Goal: Task Accomplishment & Management: Manage account settings

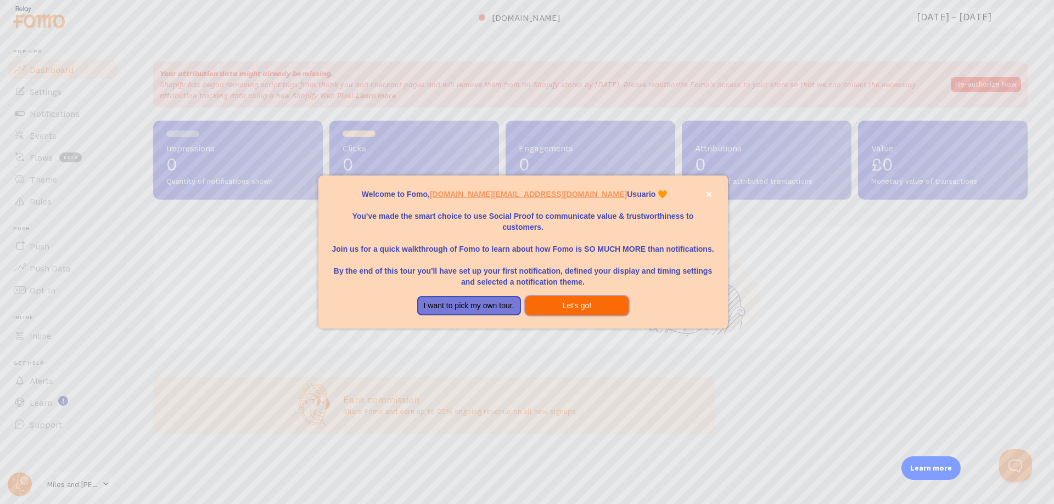
click at [592, 301] on button "Let's go!" at bounding box center [577, 306] width 104 height 20
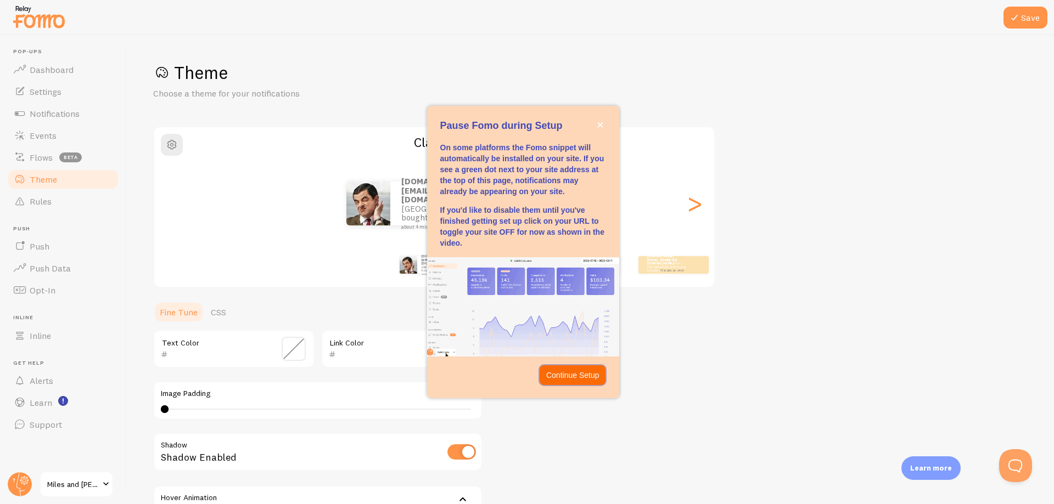
click at [583, 366] on button "Continue Setup" at bounding box center [572, 375] width 66 height 20
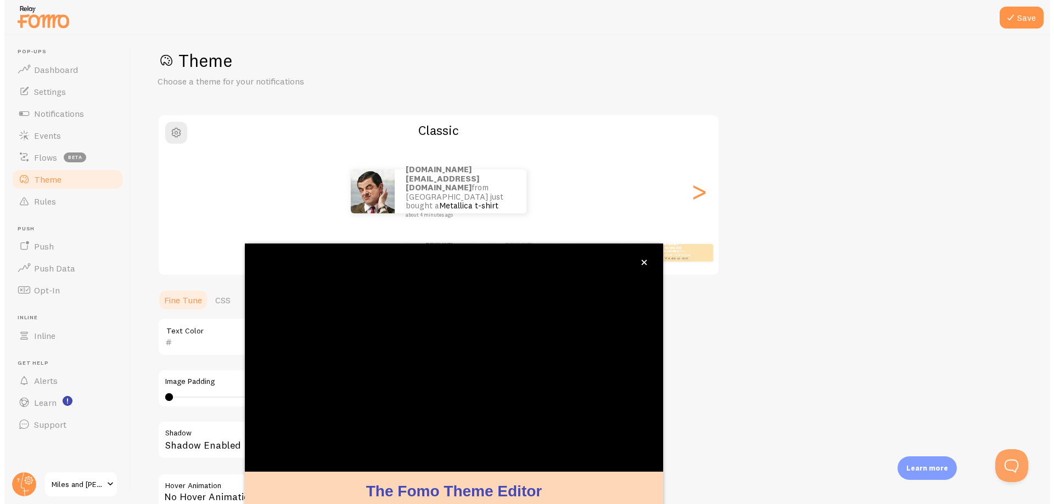
scroll to position [42, 0]
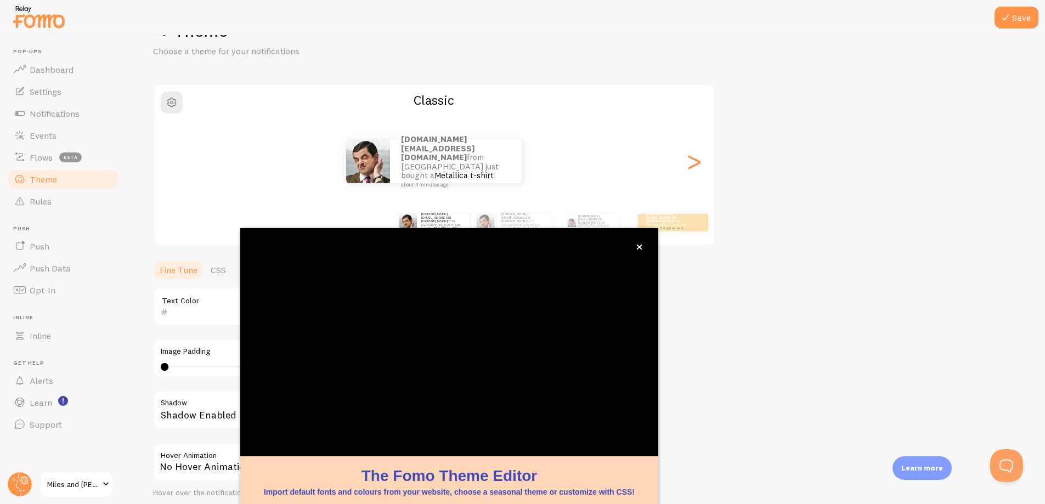
click at [787, 317] on div "Theme Choose a theme for your notifications Classic matthijsvm.business@gmail.c…" at bounding box center [586, 279] width 866 height 521
click at [642, 246] on icon "close," at bounding box center [640, 247] width 6 height 6
click at [635, 248] on button "close," at bounding box center [640, 247] width 12 height 12
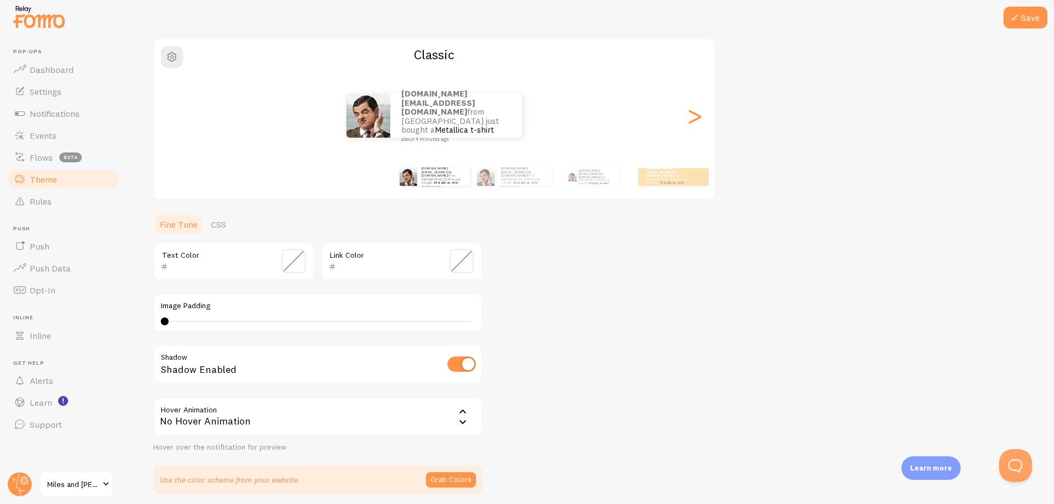
scroll to position [131, 0]
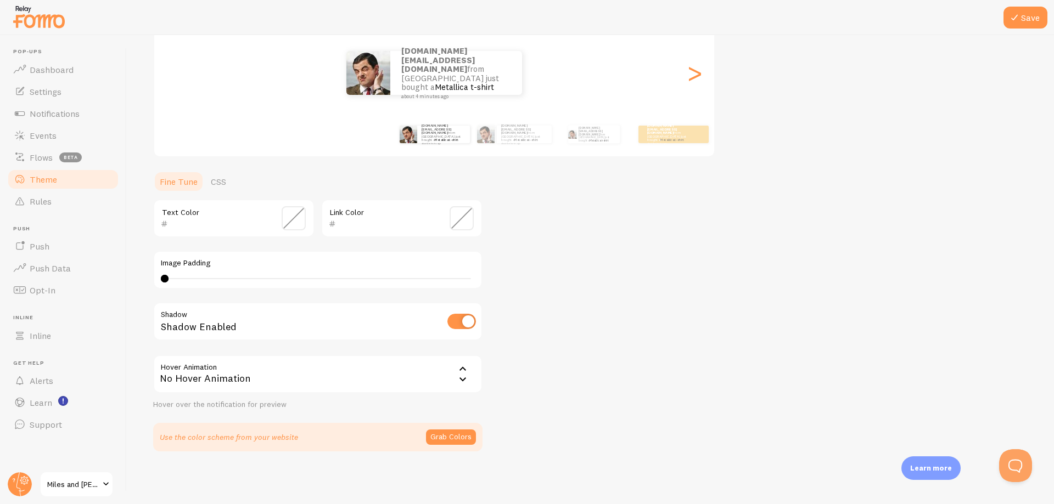
click at [447, 438] on button "Grab Colors" at bounding box center [451, 437] width 50 height 15
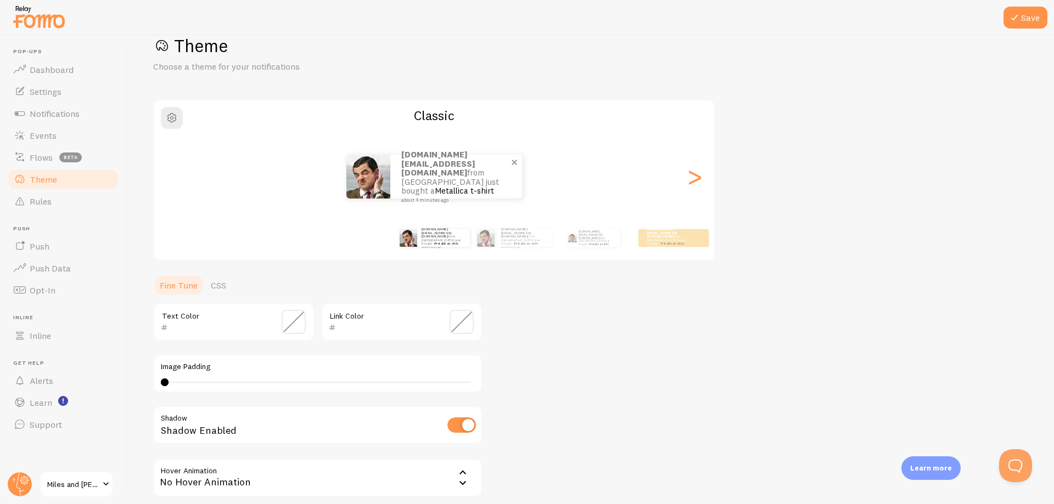
scroll to position [0, 0]
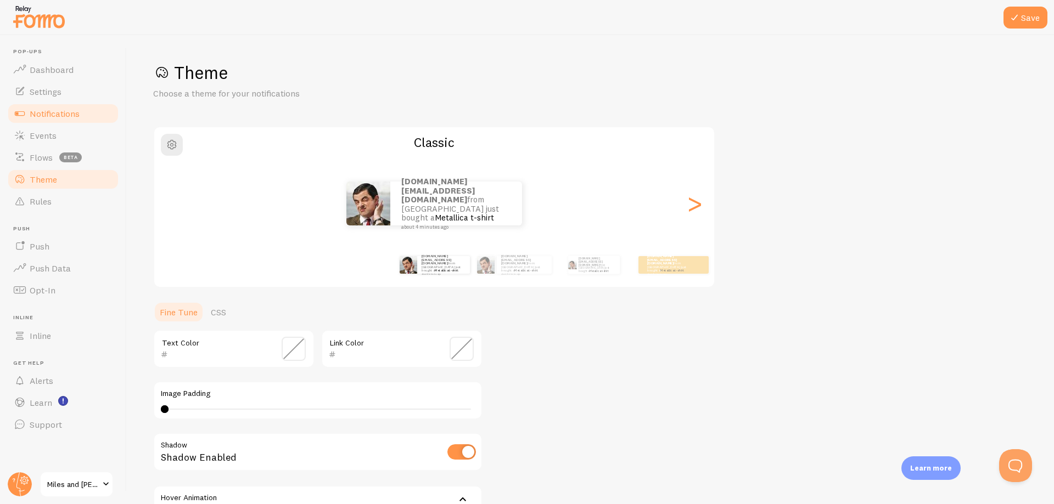
click at [75, 115] on span "Notifications" at bounding box center [55, 113] width 50 height 11
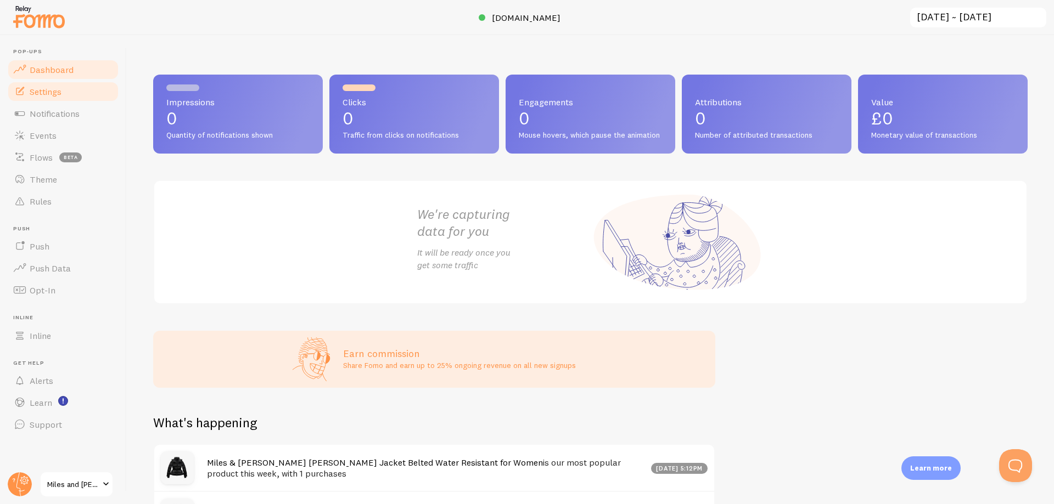
click at [76, 97] on link "Settings" at bounding box center [63, 92] width 113 height 22
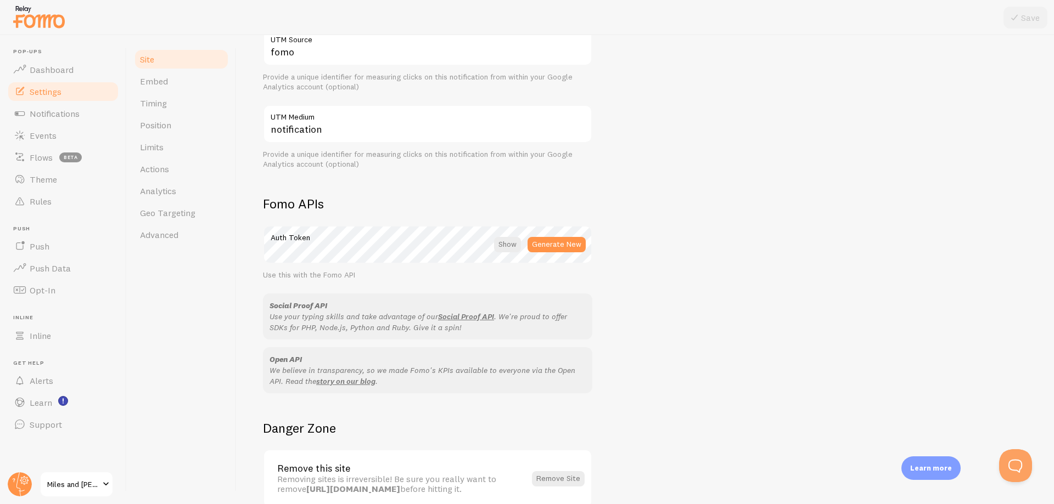
scroll to position [532, 0]
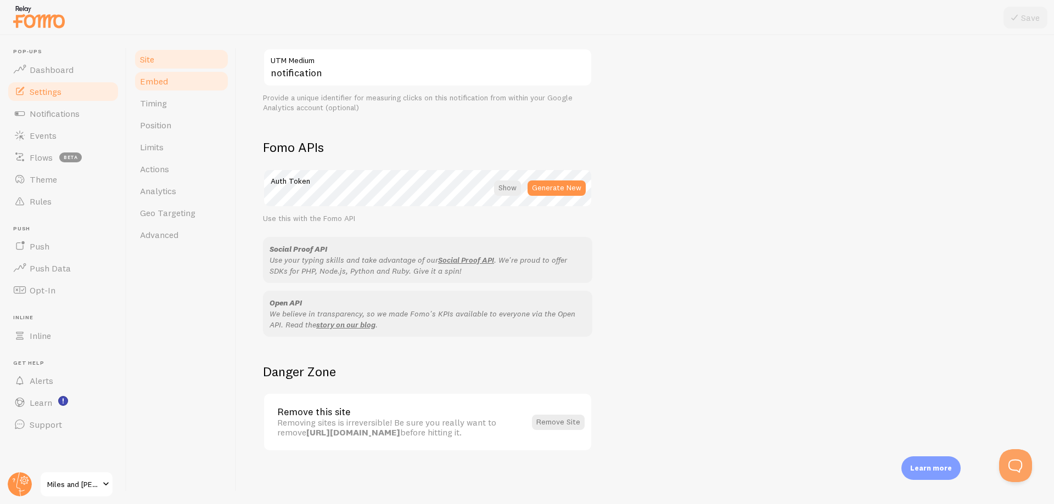
click at [189, 86] on link "Embed" at bounding box center [181, 81] width 96 height 22
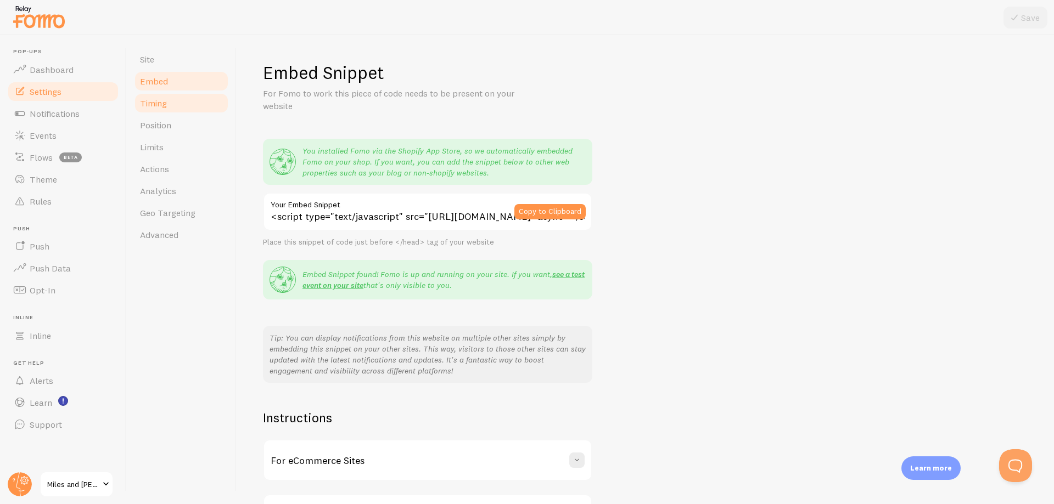
click at [188, 104] on link "Timing" at bounding box center [181, 103] width 96 height 22
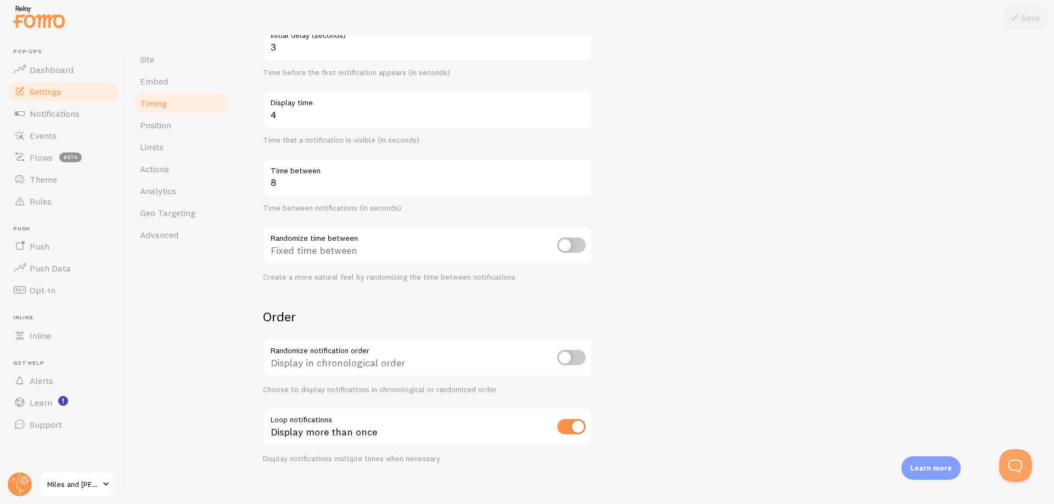
scroll to position [145, 0]
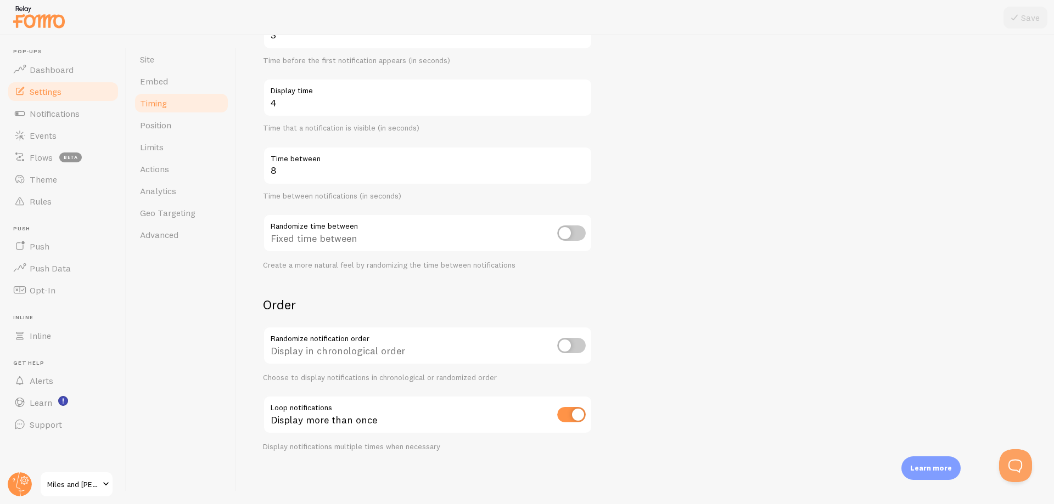
click at [568, 410] on input "checkbox" at bounding box center [571, 414] width 29 height 15
click at [574, 413] on input "checkbox" at bounding box center [571, 414] width 29 height 15
checkbox input "true"
click at [167, 117] on link "Position" at bounding box center [181, 125] width 96 height 22
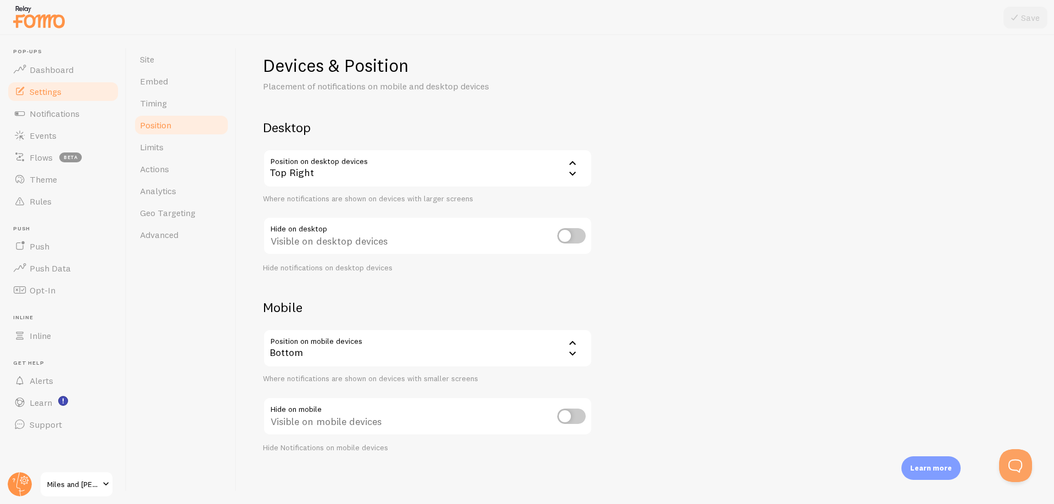
scroll to position [8, 0]
click at [175, 149] on link "Limits" at bounding box center [181, 147] width 96 height 22
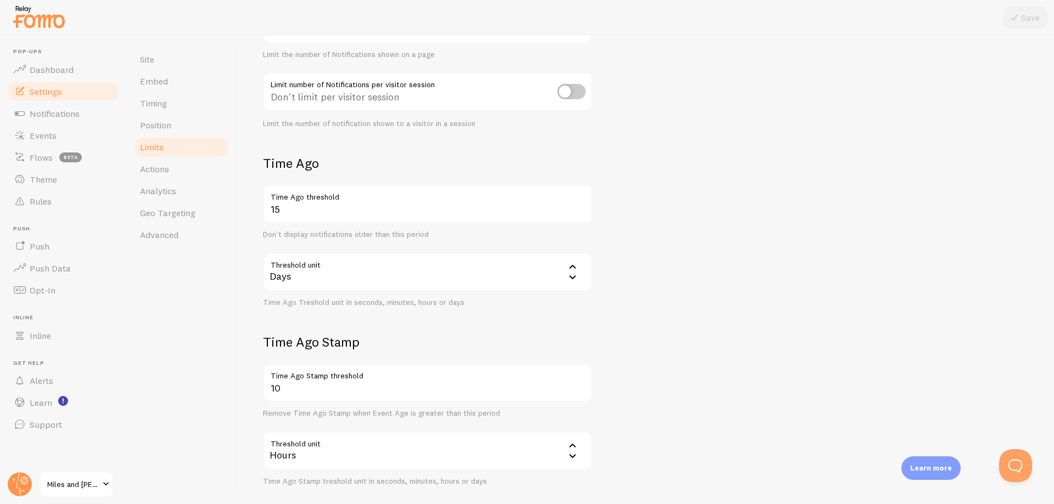
scroll to position [165, 0]
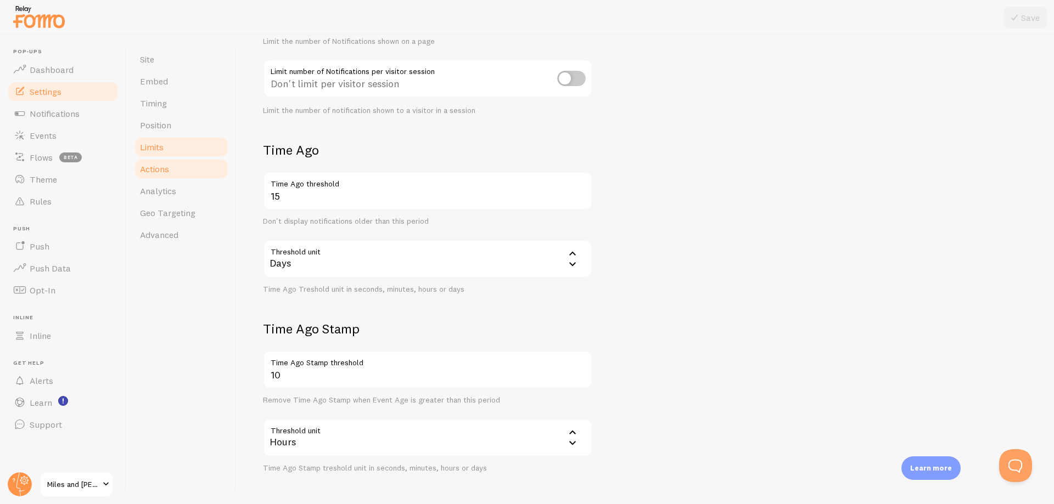
click at [176, 170] on link "Actions" at bounding box center [181, 169] width 96 height 22
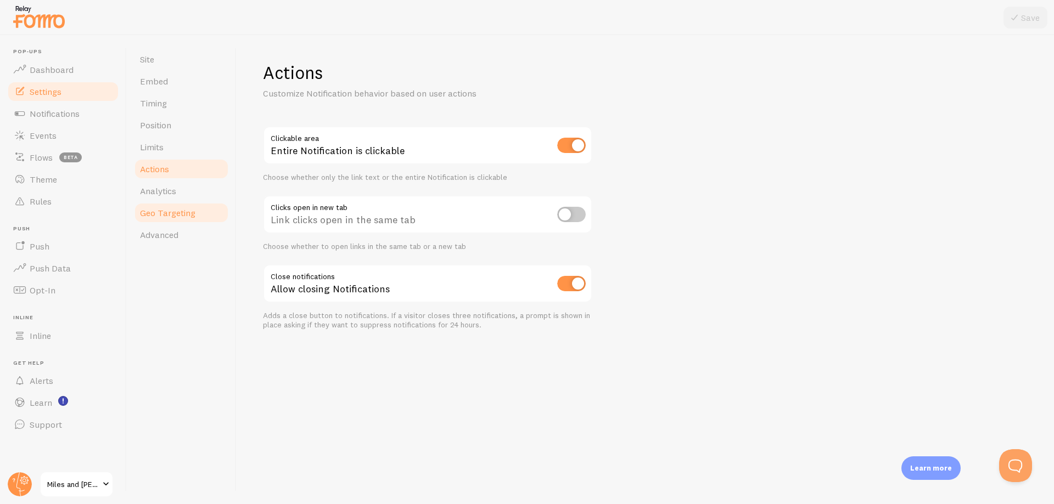
click at [190, 202] on link "Geo Targeting" at bounding box center [181, 213] width 96 height 22
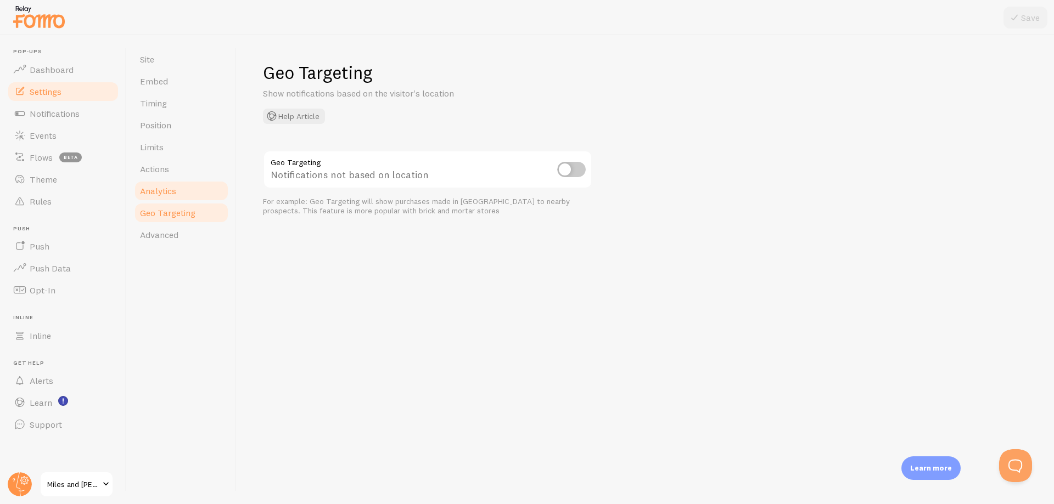
click at [190, 199] on link "Analytics" at bounding box center [181, 191] width 96 height 22
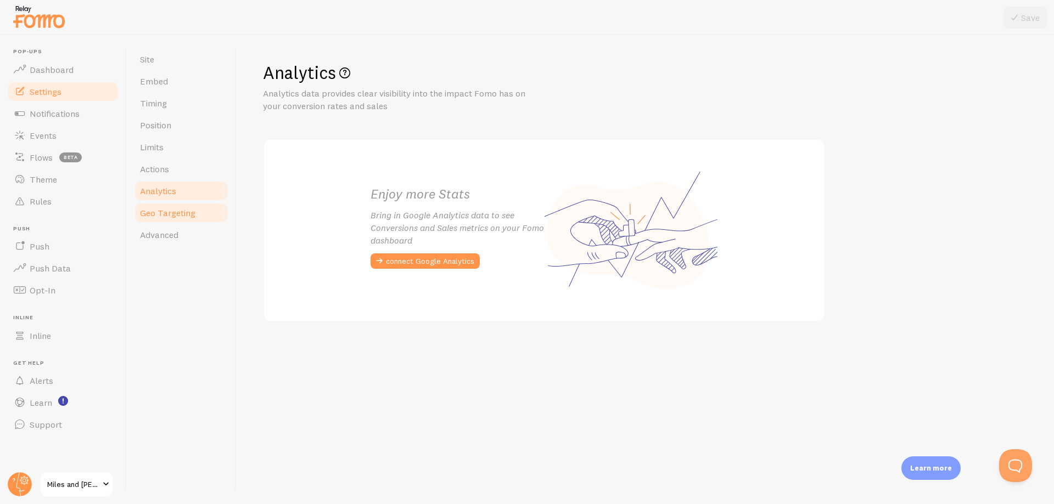
click at [177, 218] on span "Geo Targeting" at bounding box center [167, 212] width 55 height 11
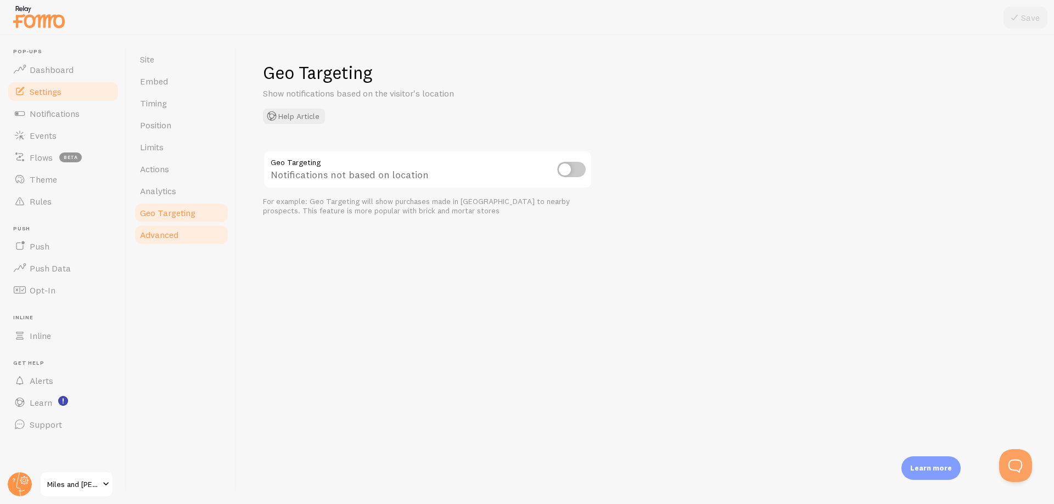
click at [179, 234] on link "Advanced" at bounding box center [181, 235] width 96 height 22
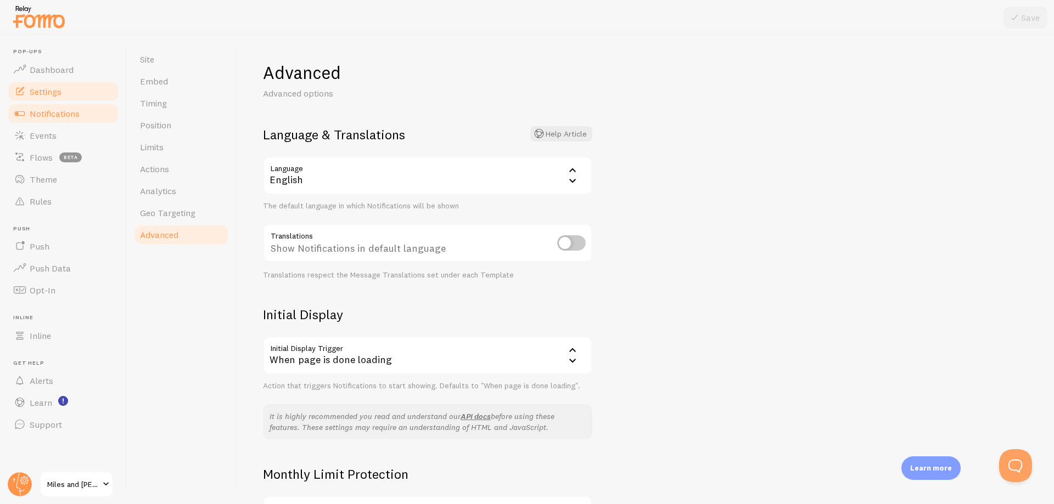
click at [70, 113] on span "Notifications" at bounding box center [55, 113] width 50 height 11
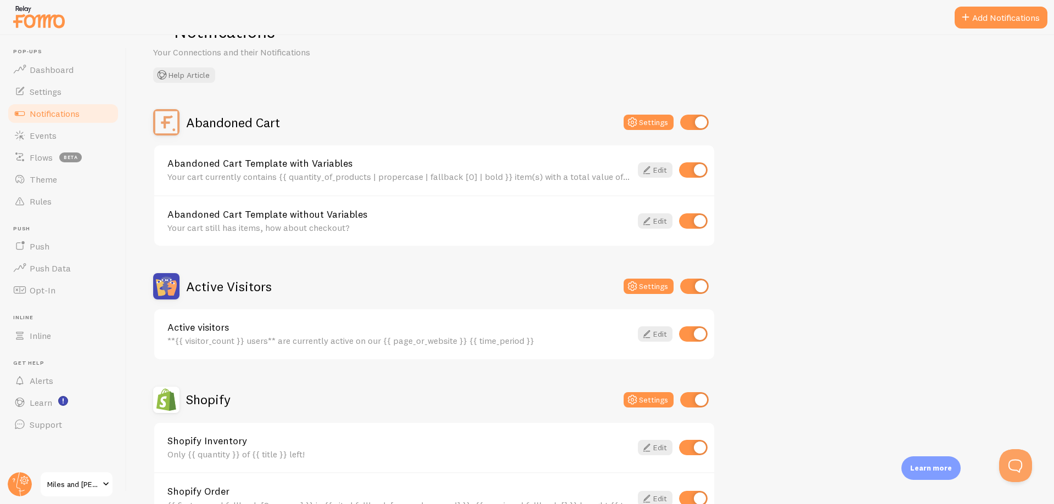
scroll to position [55, 0]
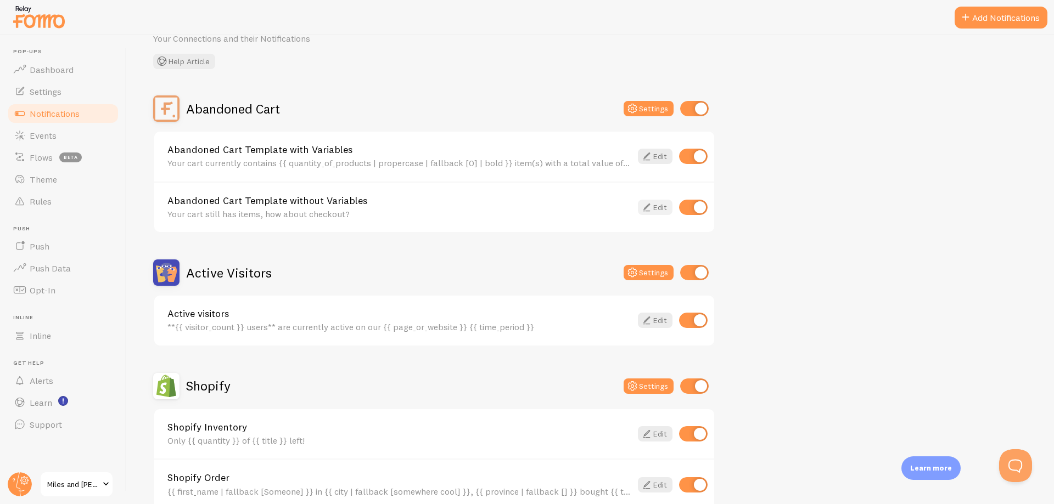
click at [653, 208] on link "Edit" at bounding box center [655, 207] width 35 height 15
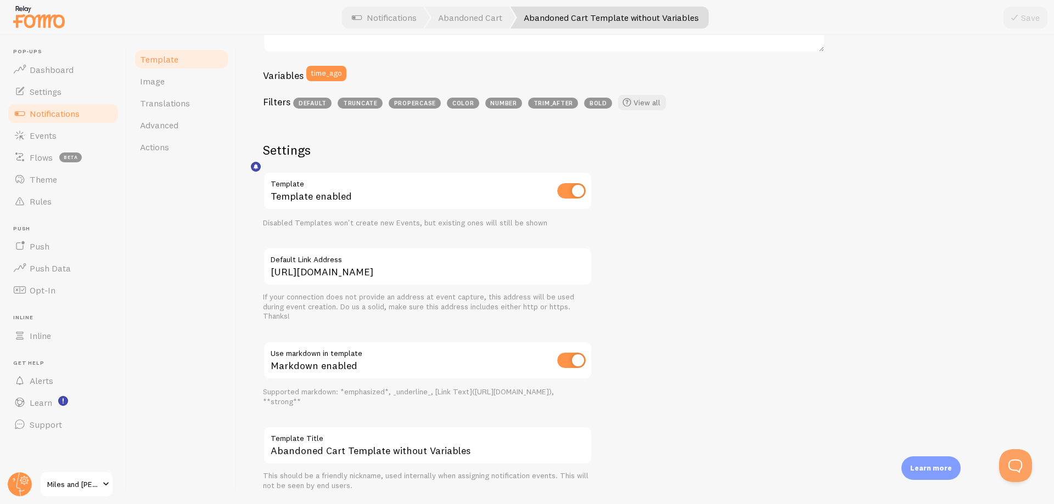
scroll to position [316, 0]
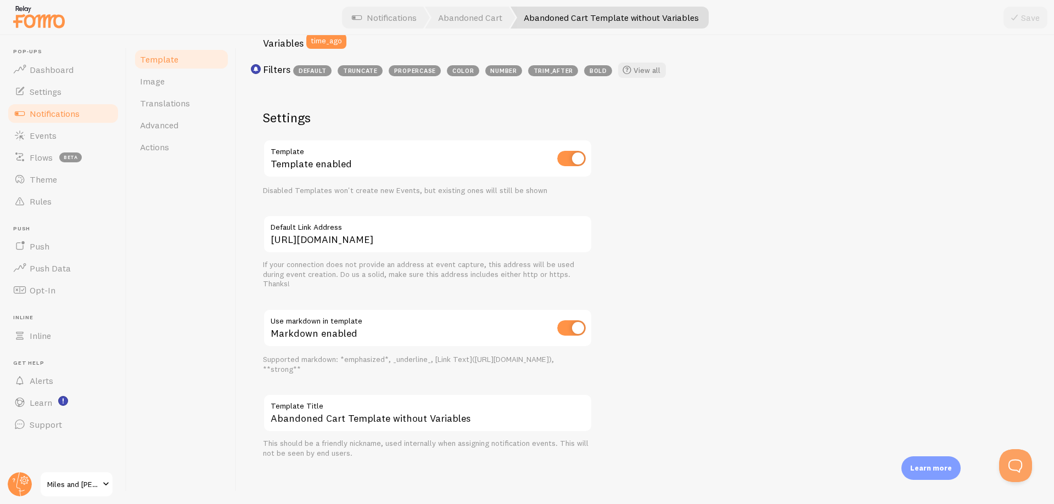
click at [164, 59] on span "Template" at bounding box center [159, 59] width 38 height 11
click at [56, 110] on span "Notifications" at bounding box center [55, 113] width 50 height 11
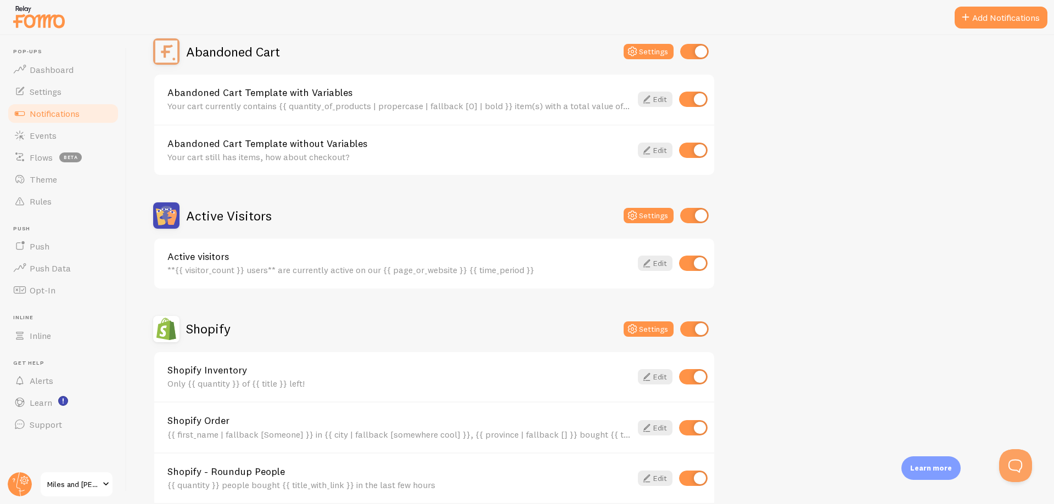
scroll to position [219, 0]
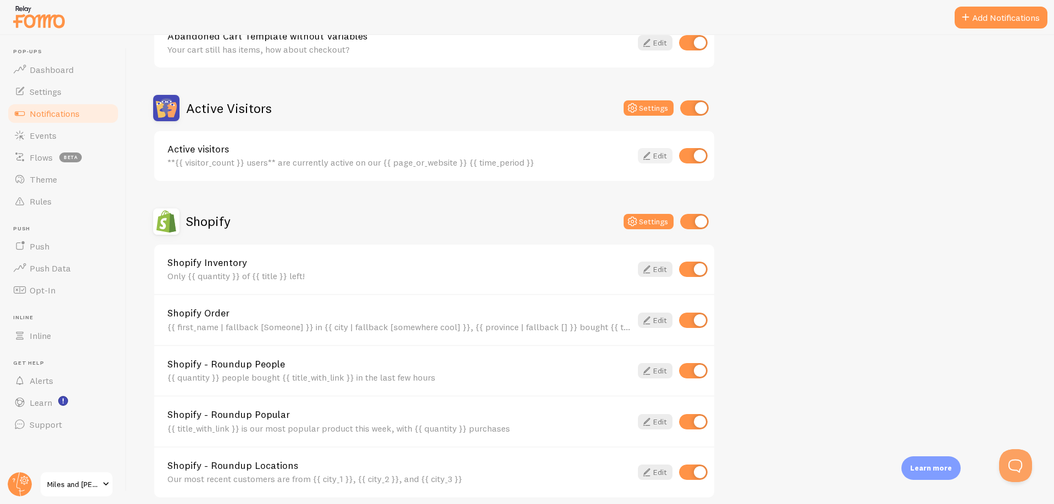
click at [651, 152] on icon at bounding box center [646, 155] width 13 height 13
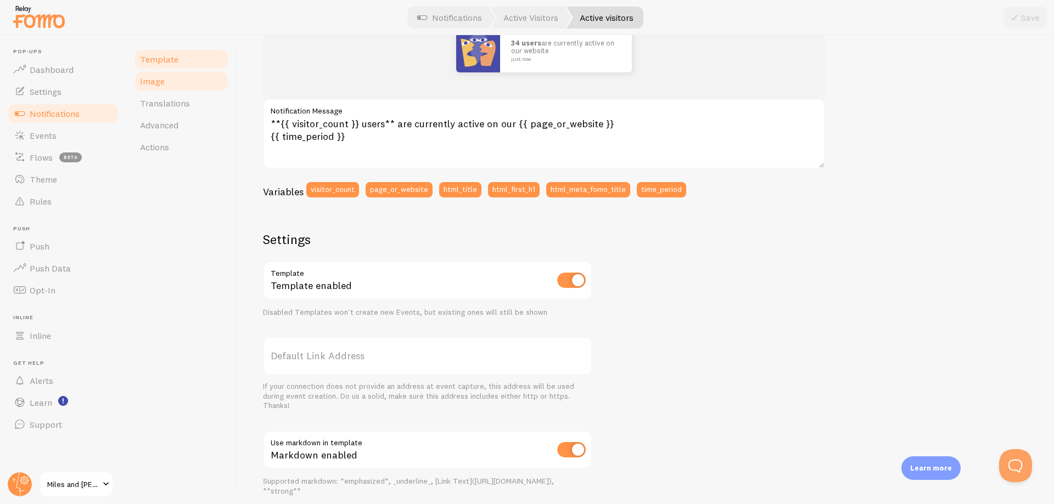
scroll to position [124, 0]
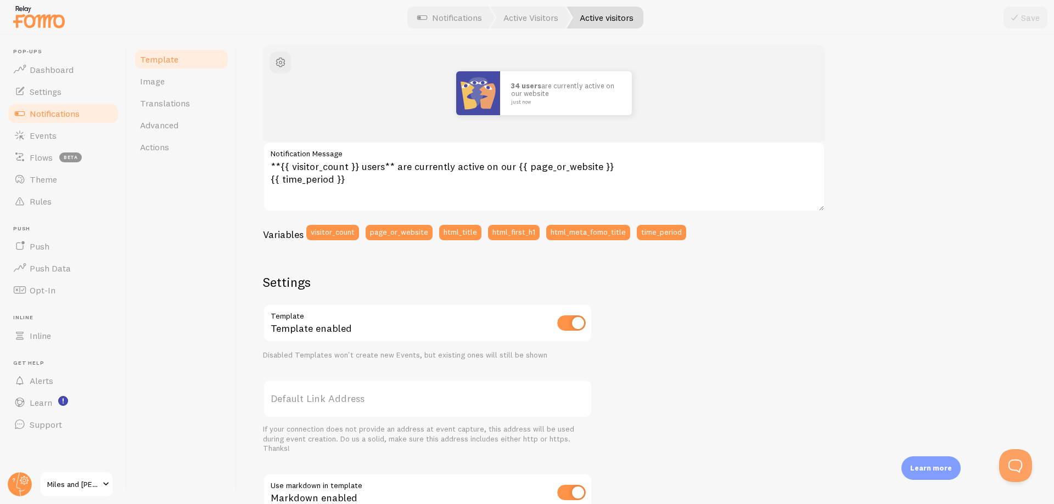
click at [149, 55] on span "Template" at bounding box center [159, 59] width 38 height 11
click at [144, 76] on span "Image" at bounding box center [152, 81] width 25 height 11
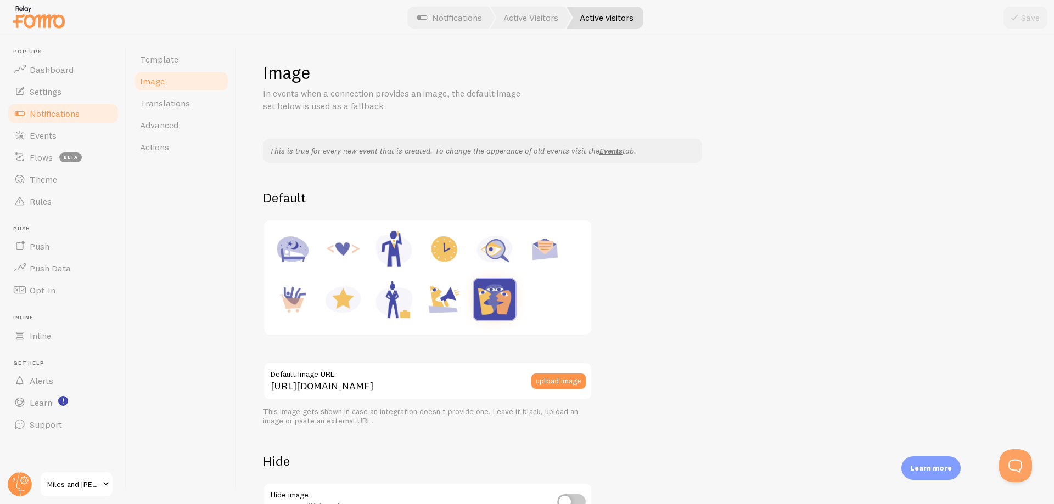
click at [72, 117] on span "Notifications" at bounding box center [55, 113] width 50 height 11
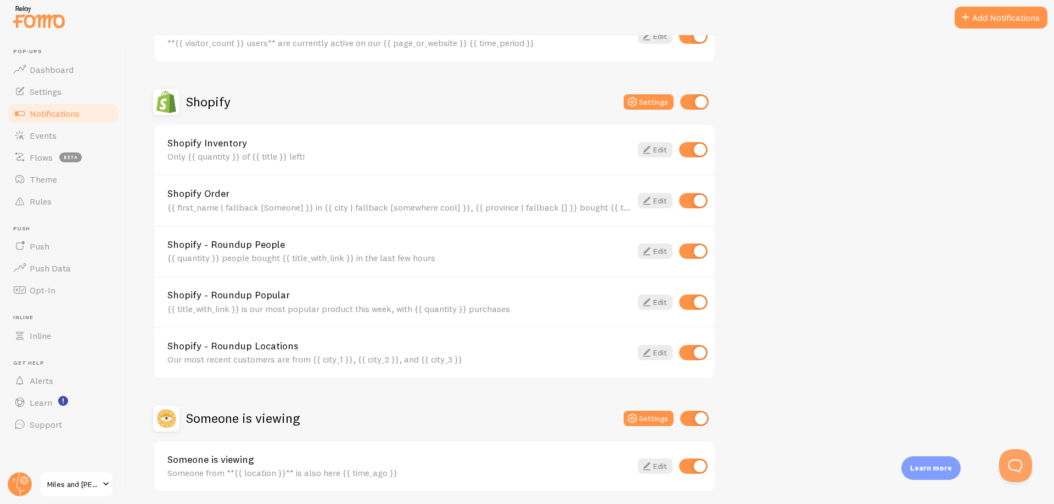
scroll to position [380, 0]
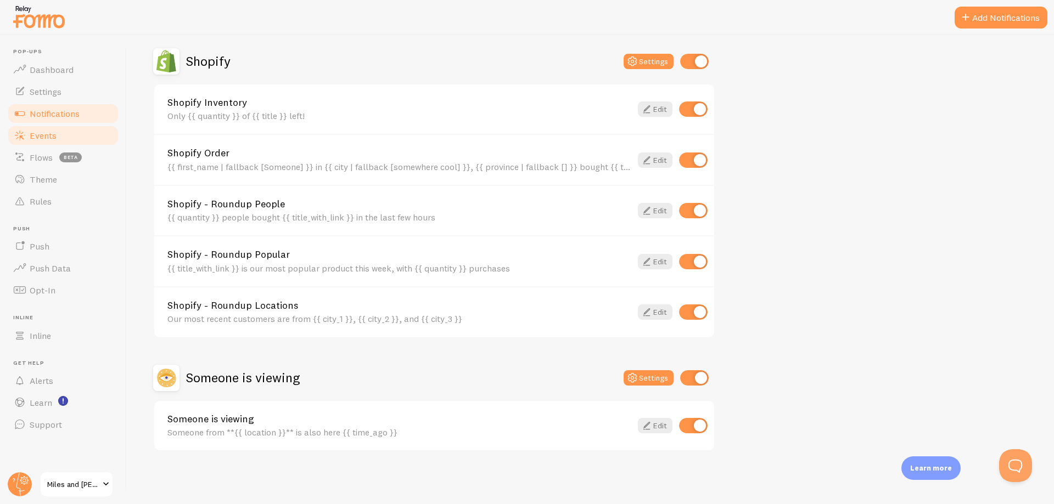
click at [59, 133] on link "Events" at bounding box center [63, 136] width 113 height 22
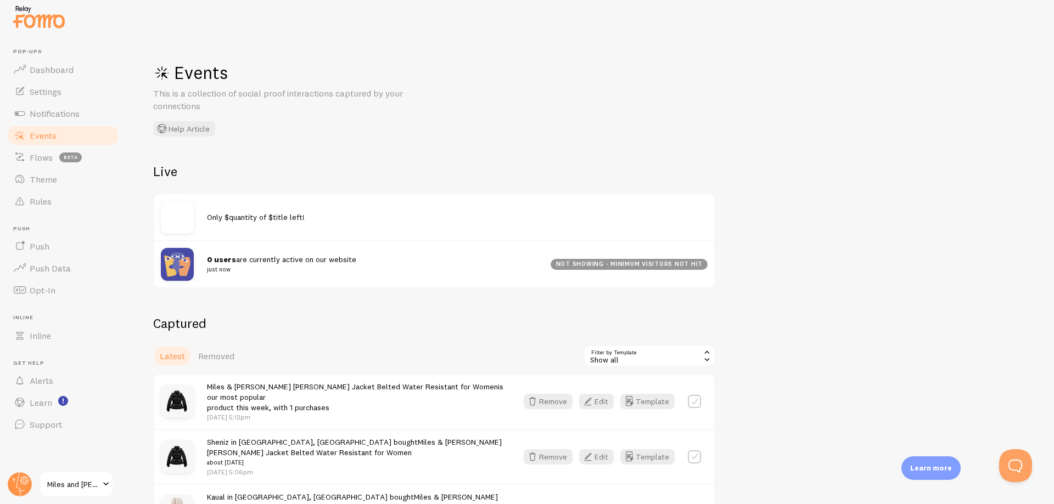
scroll to position [219, 0]
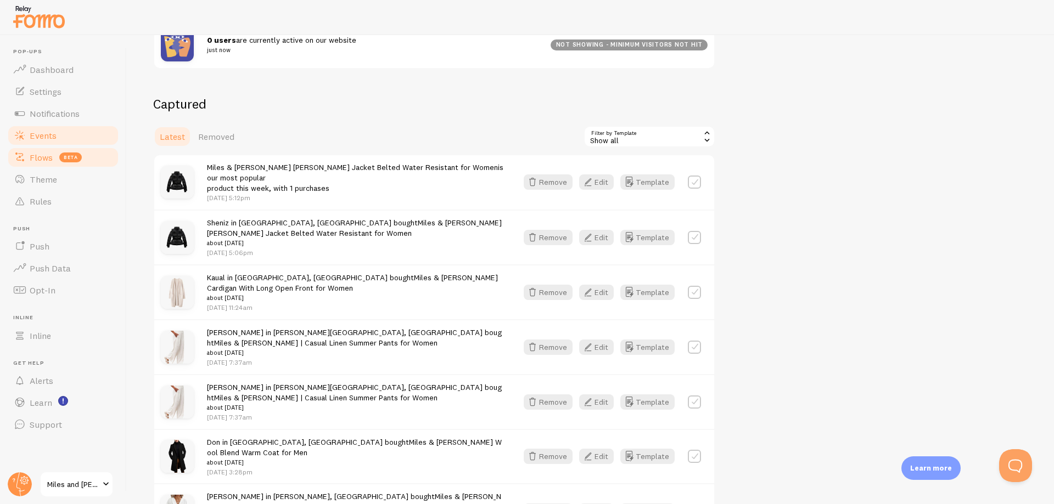
click at [55, 160] on link "Flows beta" at bounding box center [63, 158] width 113 height 22
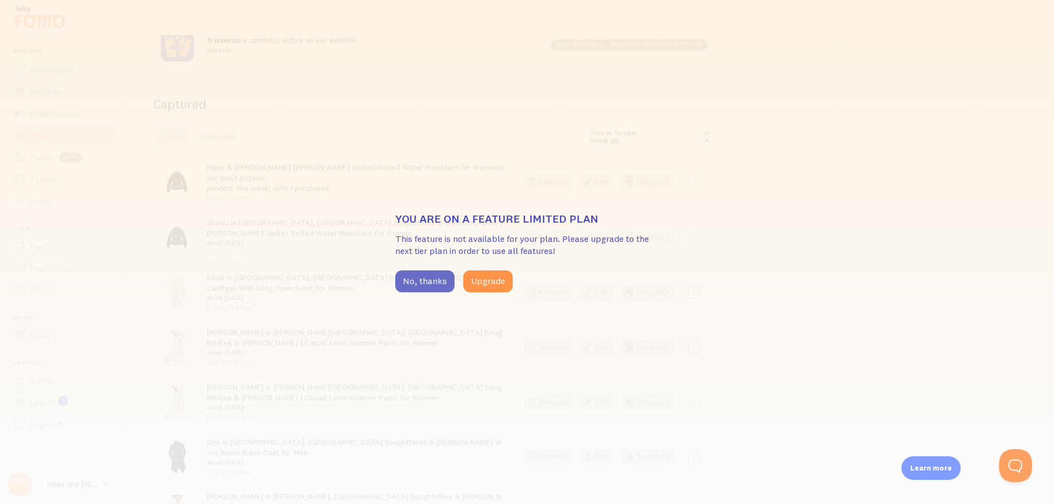
click at [413, 285] on button "No, thanks" at bounding box center [424, 282] width 59 height 22
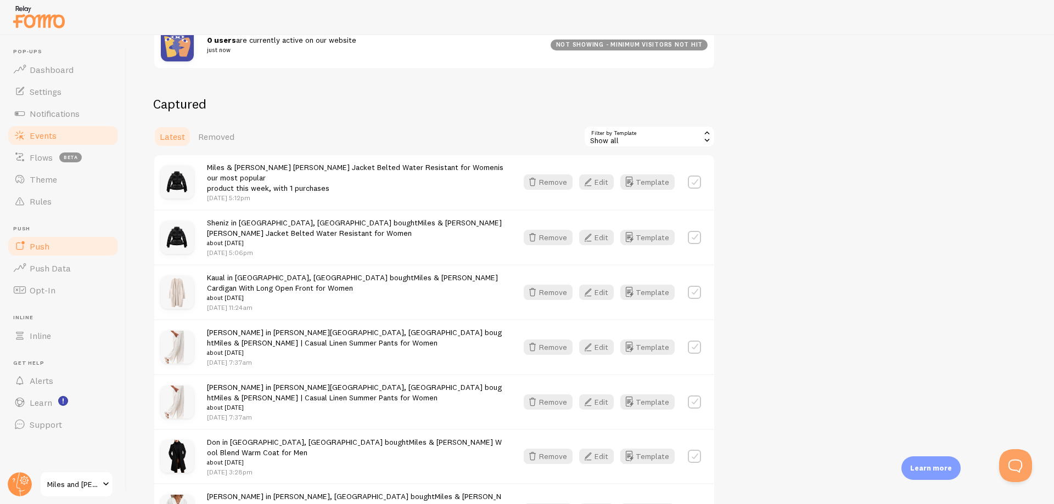
click at [48, 255] on link "Push" at bounding box center [63, 246] width 113 height 22
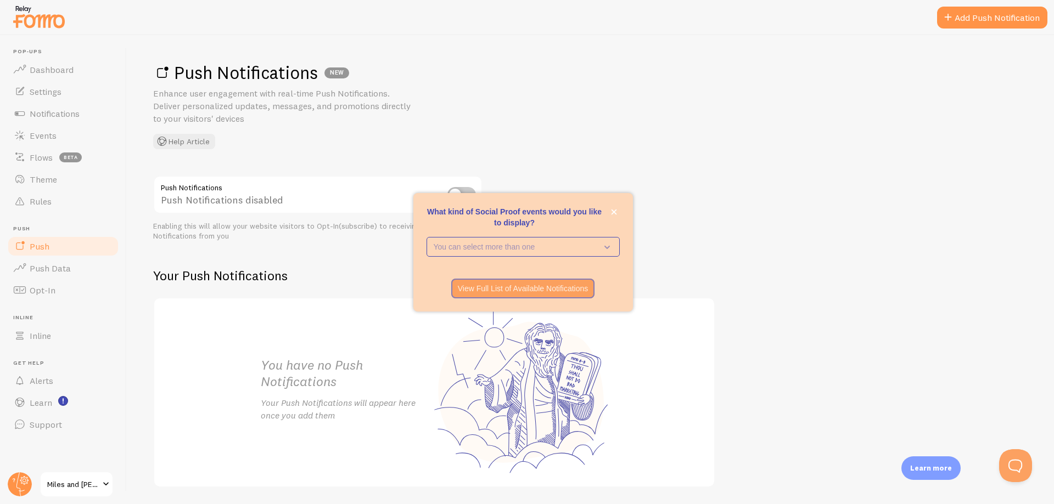
click at [620, 210] on div "What kind of Social Proof events would you like to display? You can select more…" at bounding box center [522, 252] width 219 height 119
click at [609, 210] on button "close," at bounding box center [614, 212] width 12 height 12
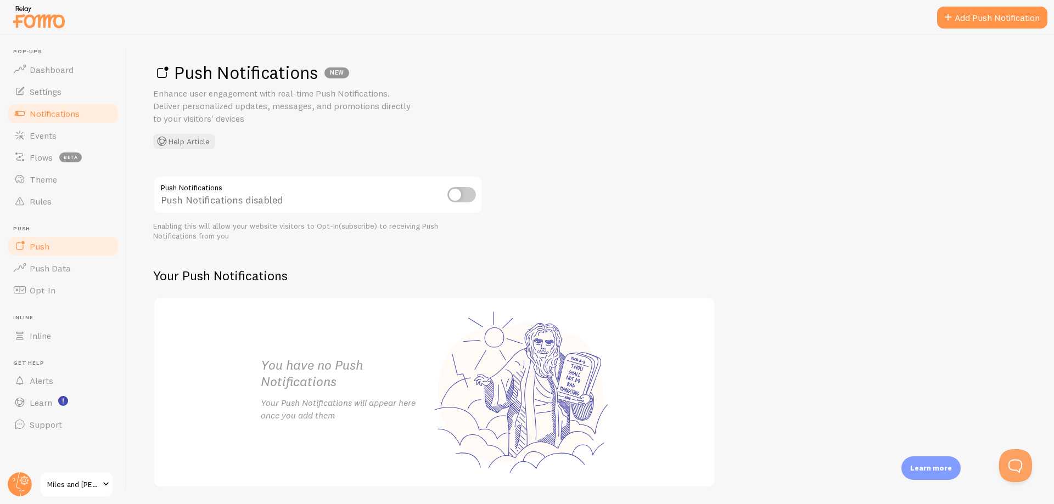
click at [69, 107] on link "Notifications" at bounding box center [63, 114] width 113 height 22
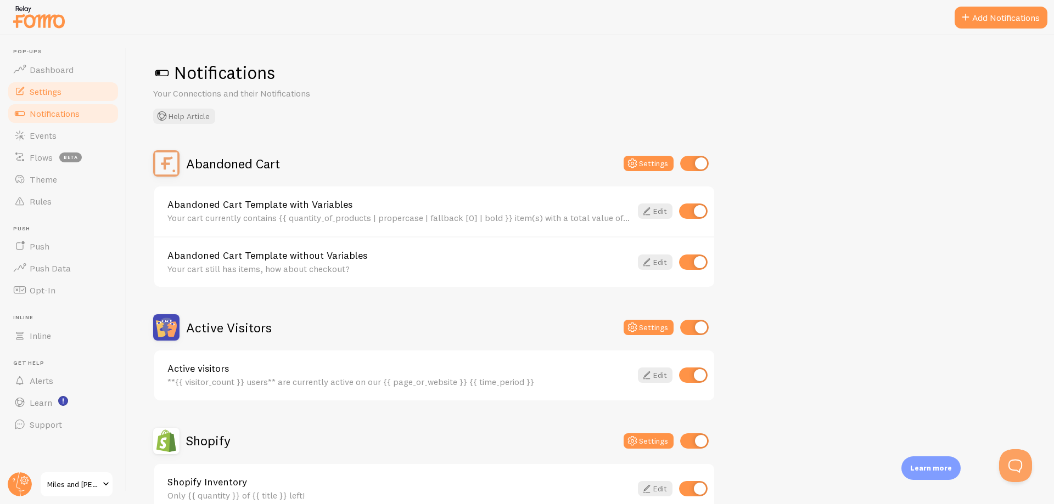
click at [50, 96] on span "Settings" at bounding box center [46, 91] width 32 height 11
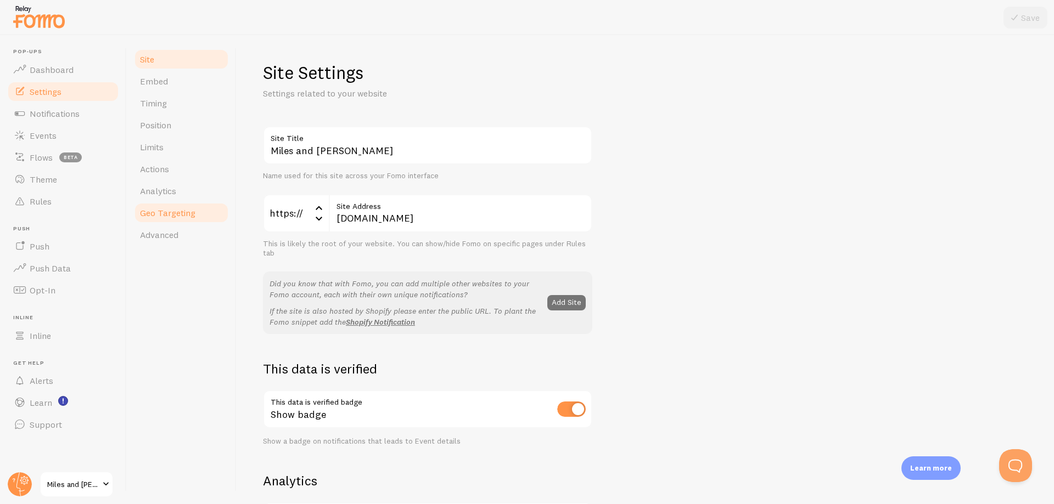
click at [147, 217] on span "Geo Targeting" at bounding box center [167, 212] width 55 height 11
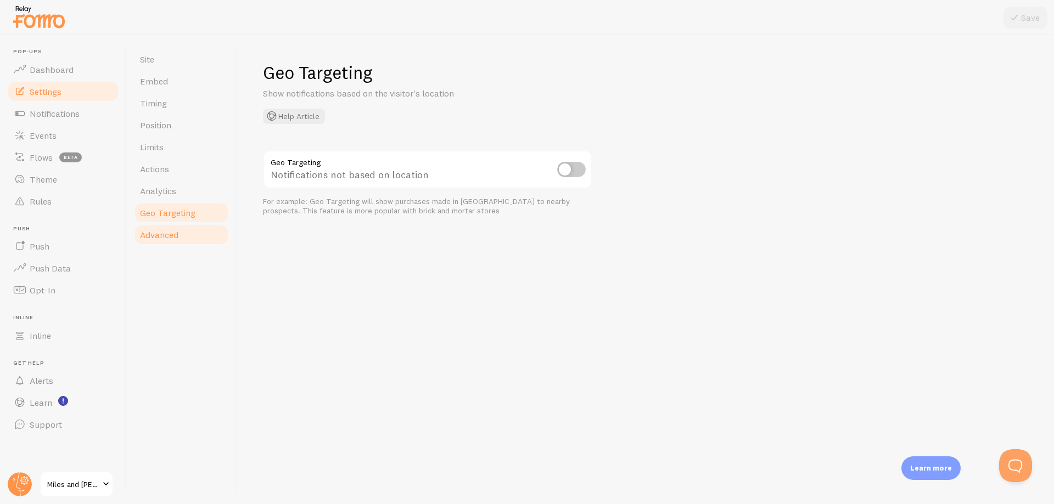
click at [153, 241] on link "Advanced" at bounding box center [181, 235] width 96 height 22
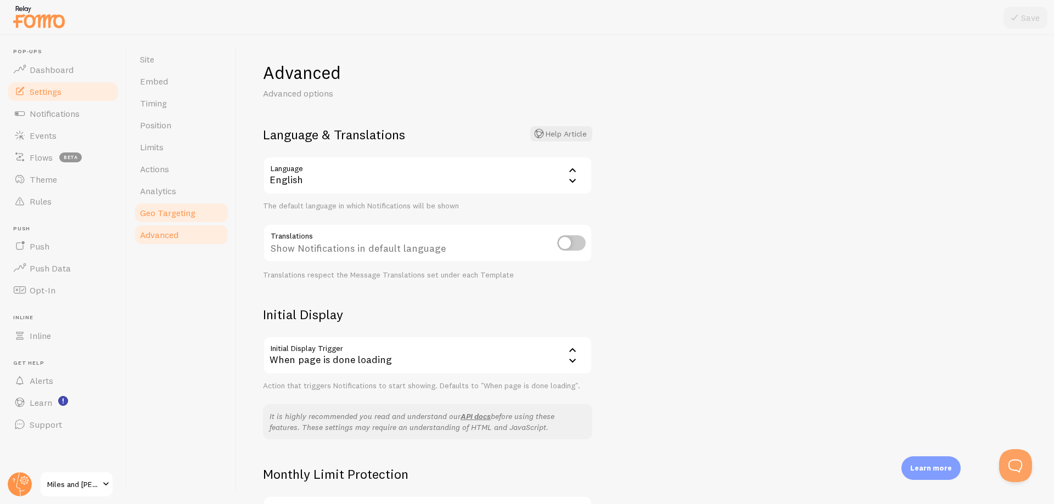
click at [174, 215] on span "Geo Targeting" at bounding box center [167, 212] width 55 height 11
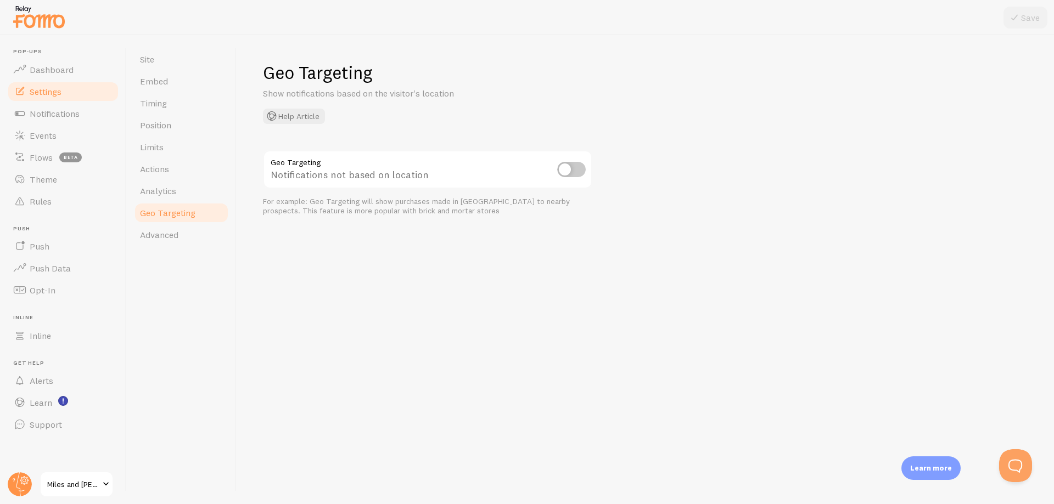
click at [577, 173] on input "checkbox" at bounding box center [571, 169] width 29 height 15
checkbox input "true"
click at [1036, 10] on button "Save" at bounding box center [1025, 18] width 44 height 22
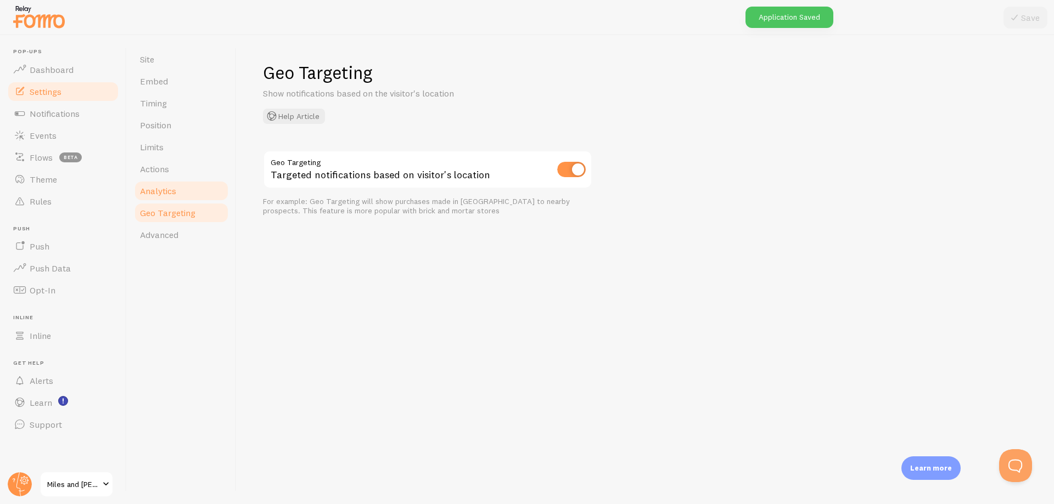
click at [166, 191] on span "Analytics" at bounding box center [158, 190] width 36 height 11
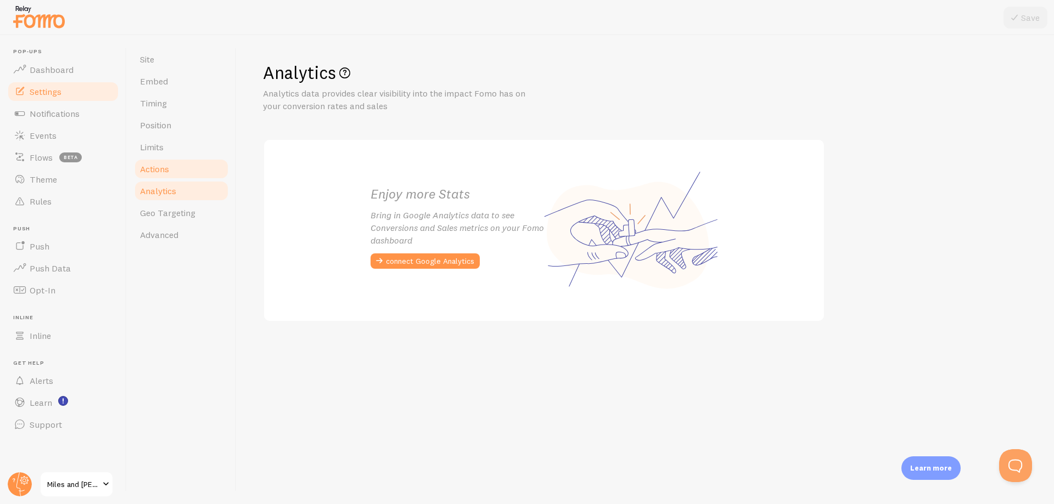
click at [176, 174] on link "Actions" at bounding box center [181, 169] width 96 height 22
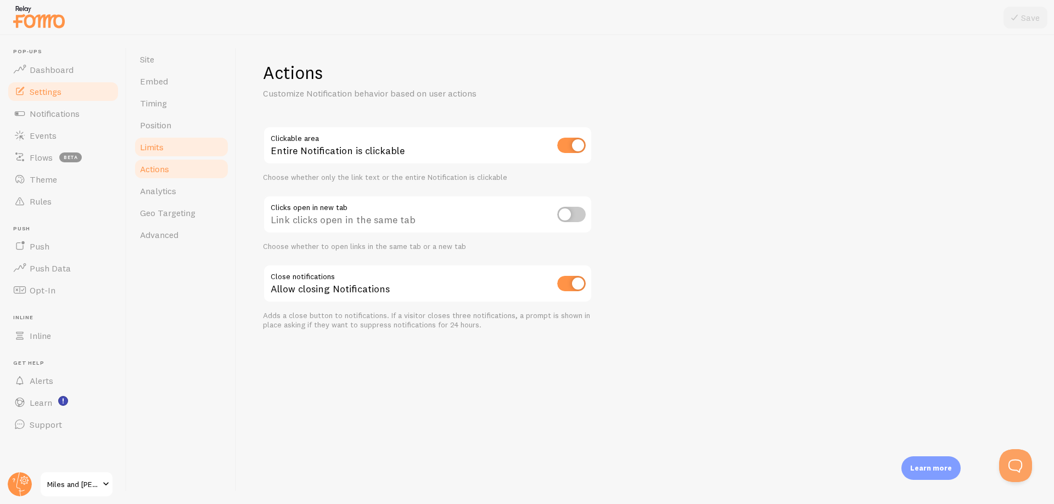
click at [196, 155] on link "Limits" at bounding box center [181, 147] width 96 height 22
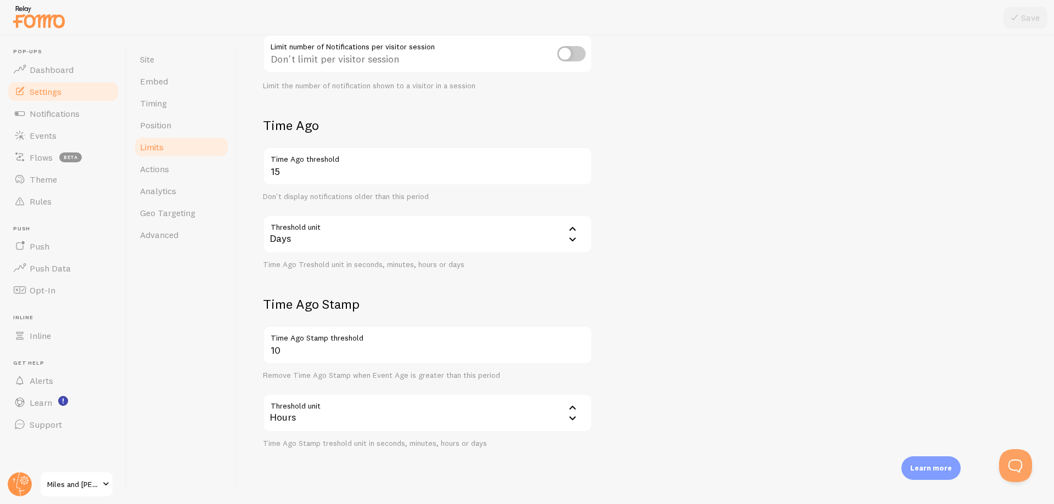
scroll to position [207, 0]
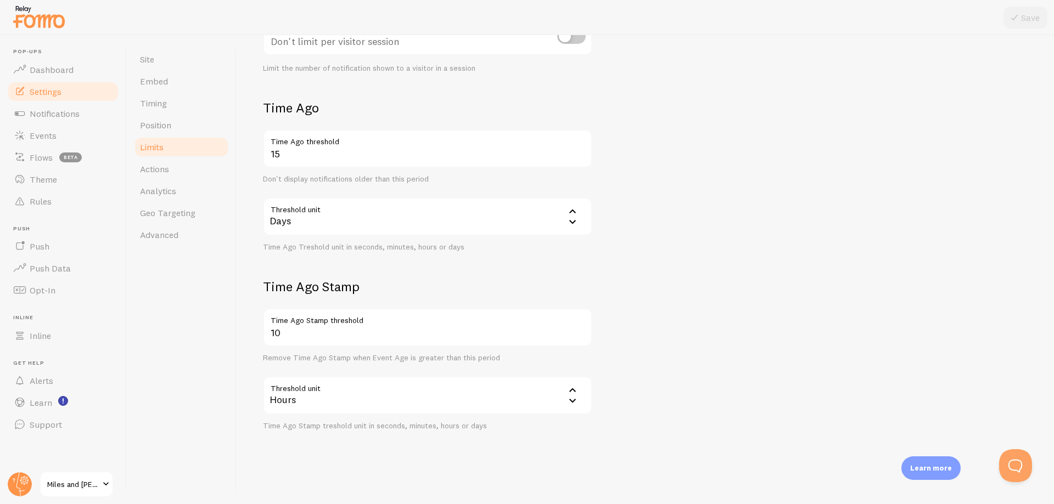
click at [192, 137] on link "Limits" at bounding box center [181, 147] width 96 height 22
click at [194, 128] on link "Position" at bounding box center [181, 125] width 96 height 22
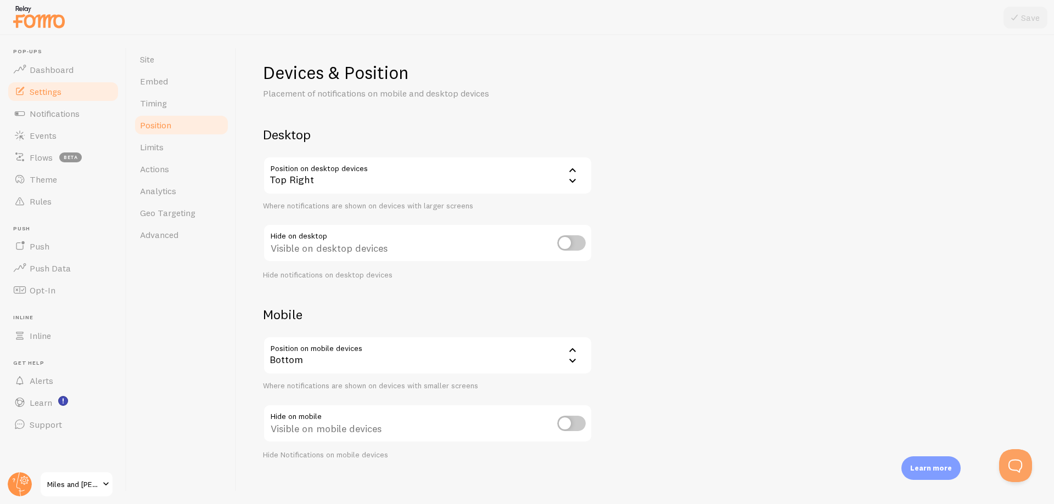
scroll to position [8, 0]
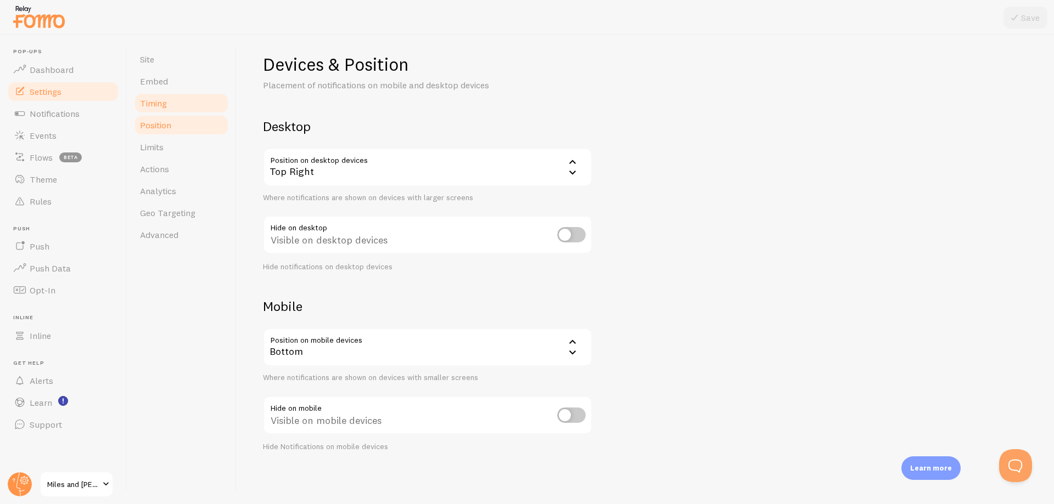
click at [171, 102] on link "Timing" at bounding box center [181, 103] width 96 height 22
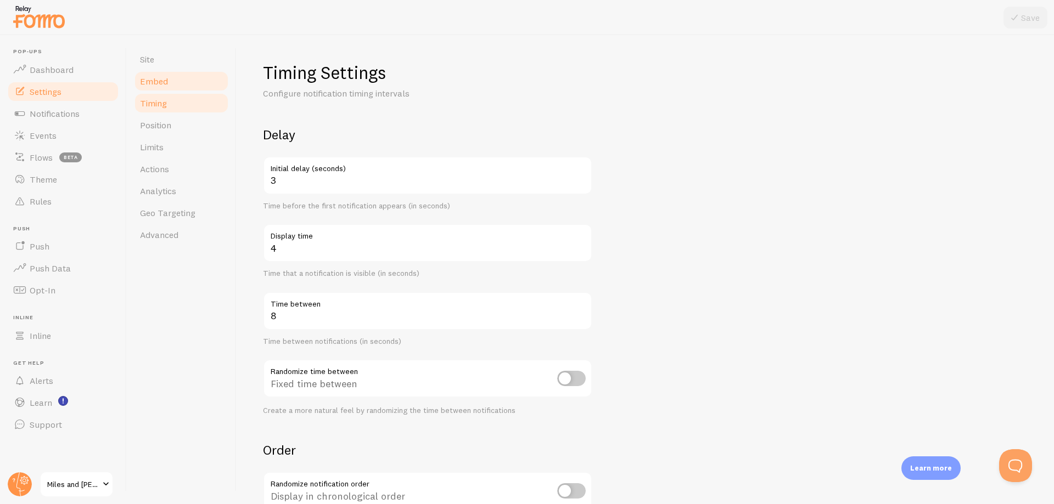
click at [179, 80] on link "Embed" at bounding box center [181, 81] width 96 height 22
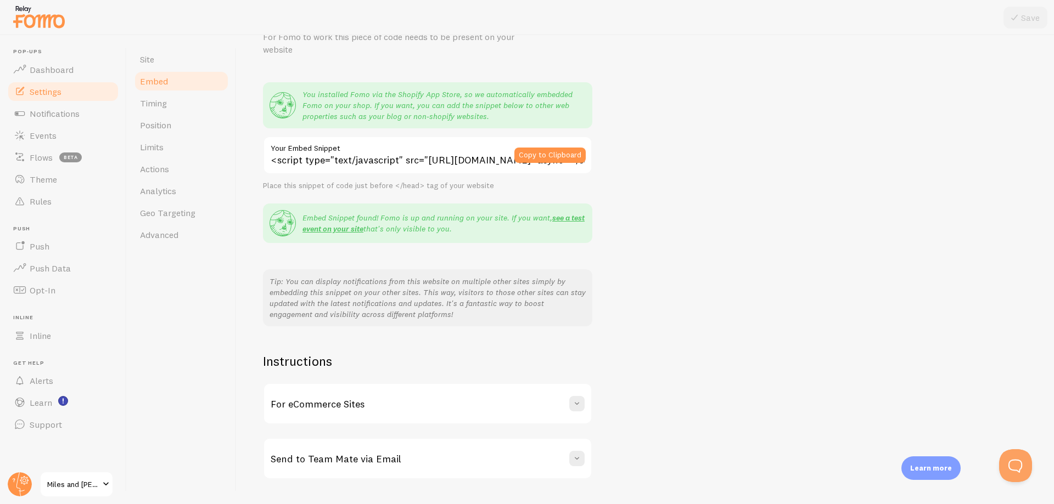
scroll to position [85, 0]
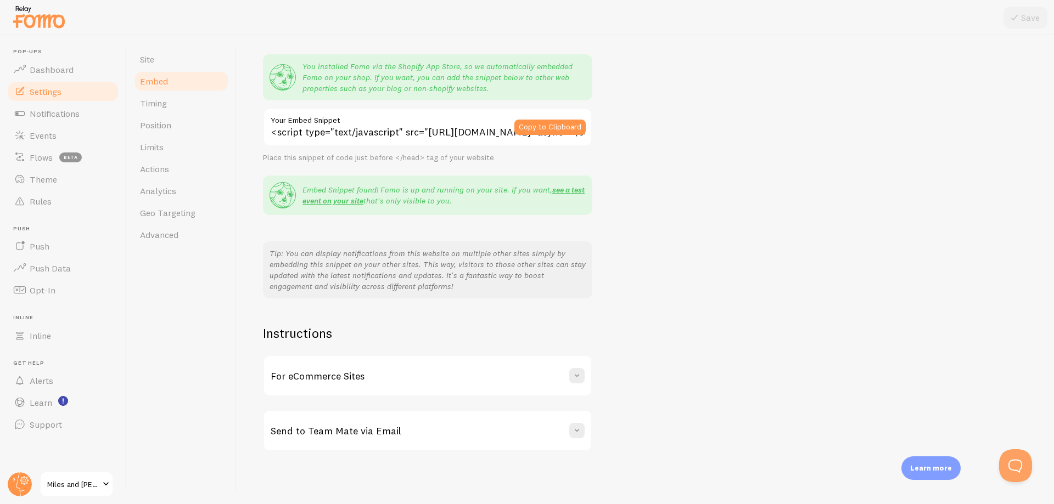
click at [401, 373] on div "For eCommerce Sites" at bounding box center [427, 376] width 327 height 40
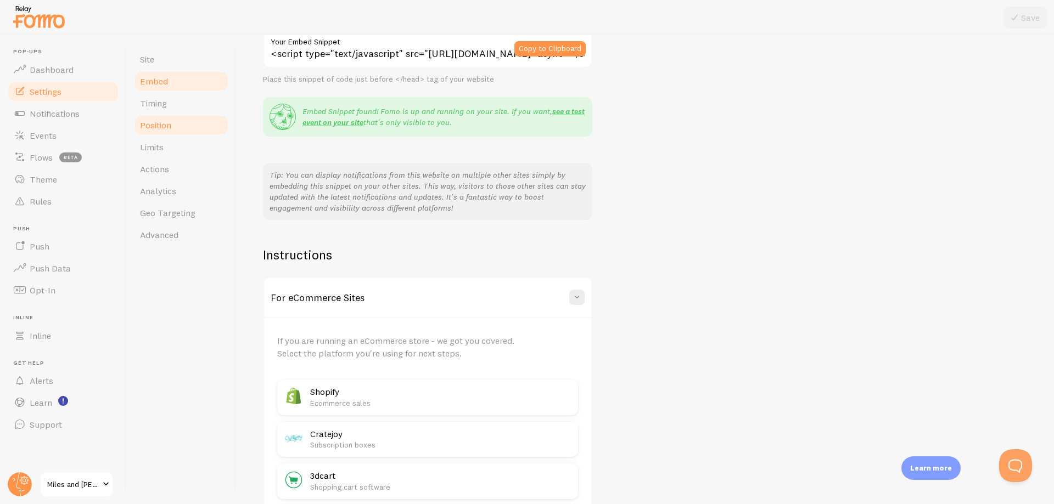
scroll to position [139, 0]
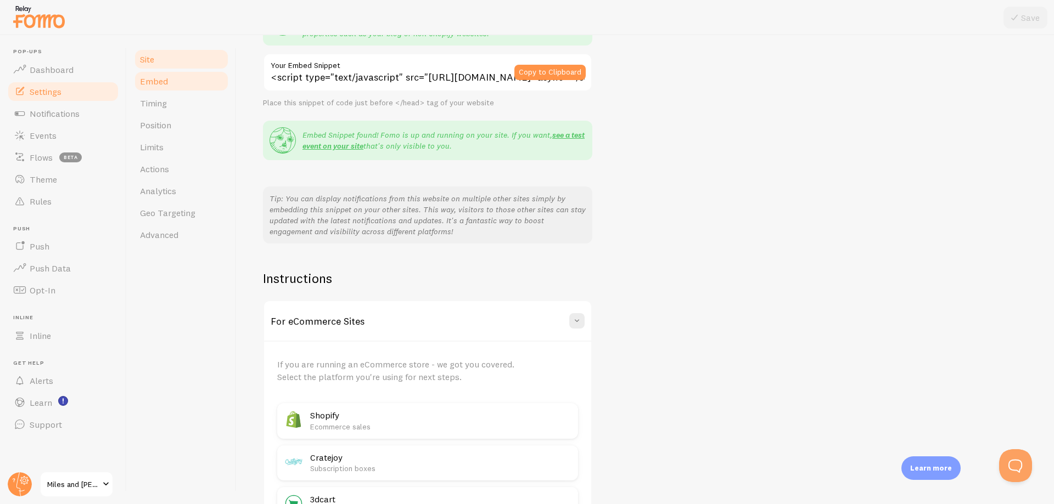
click at [171, 50] on link "Site" at bounding box center [181, 59] width 96 height 22
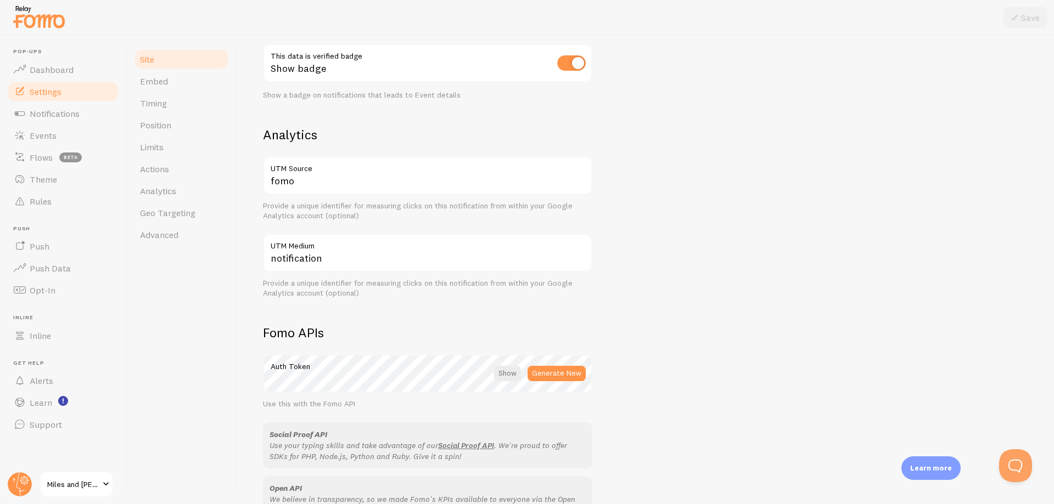
scroll to position [384, 0]
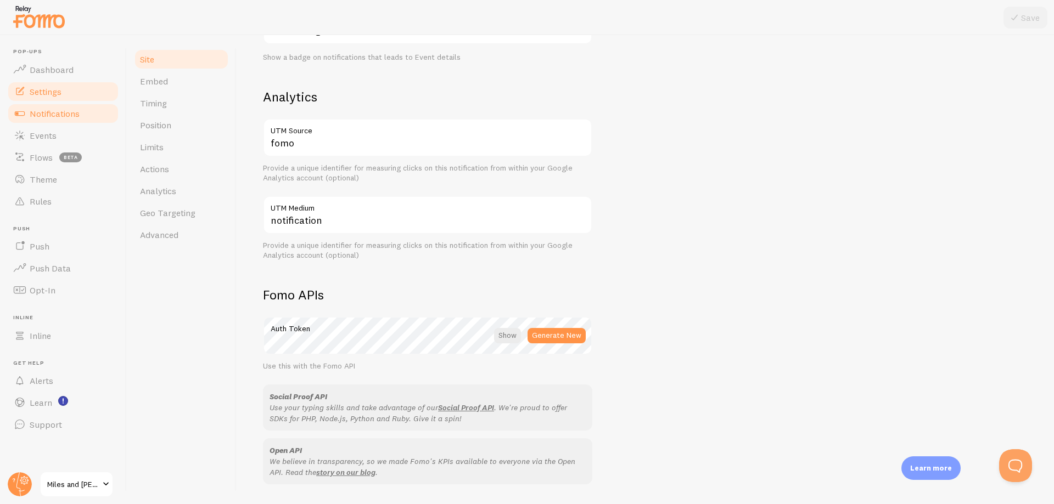
click at [97, 121] on link "Notifications" at bounding box center [63, 114] width 113 height 22
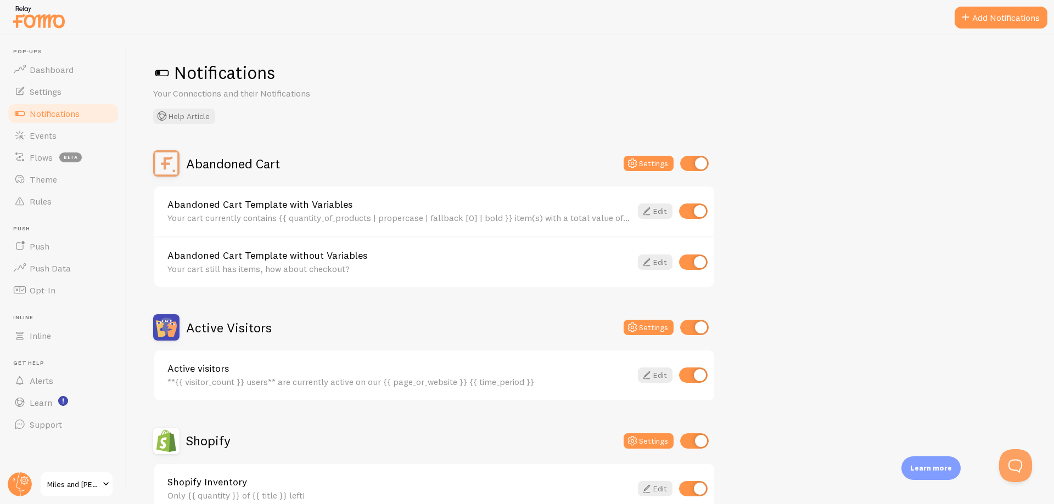
click at [995, 26] on button "Add Notifications" at bounding box center [1000, 18] width 93 height 22
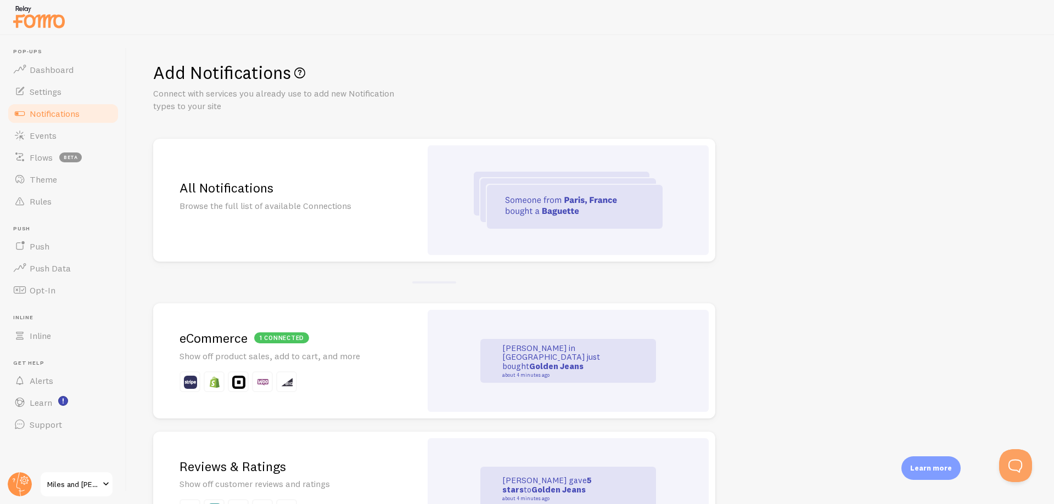
click at [60, 116] on span "Notifications" at bounding box center [55, 113] width 50 height 11
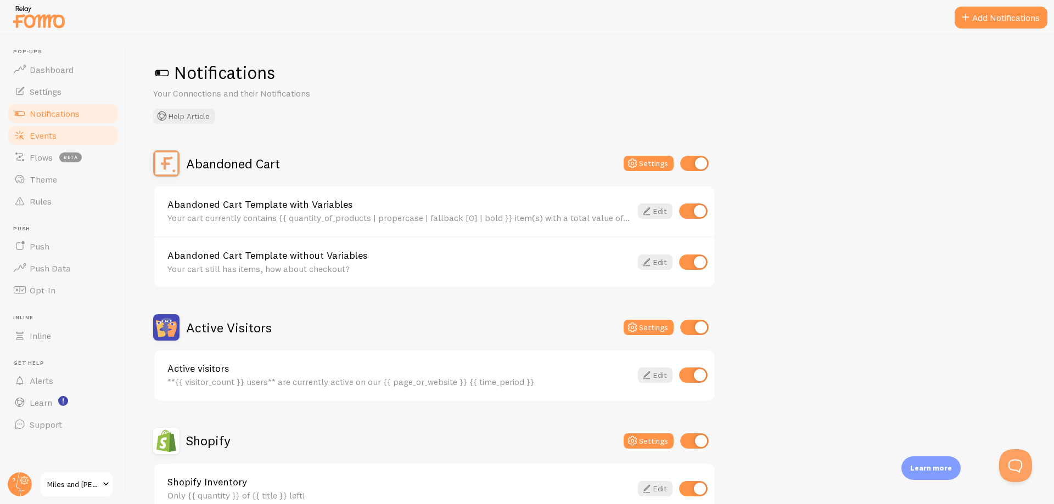
click at [47, 137] on span "Events" at bounding box center [43, 135] width 27 height 11
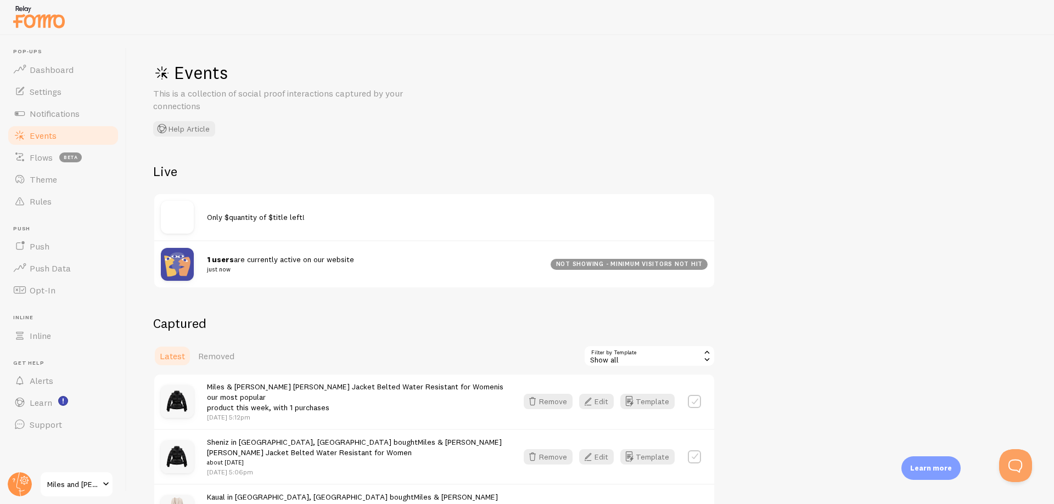
click at [434, 264] on div "1 users are currently active on our website just now" at bounding box center [379, 264] width 344 height 21
click at [69, 111] on span "Notifications" at bounding box center [55, 113] width 50 height 11
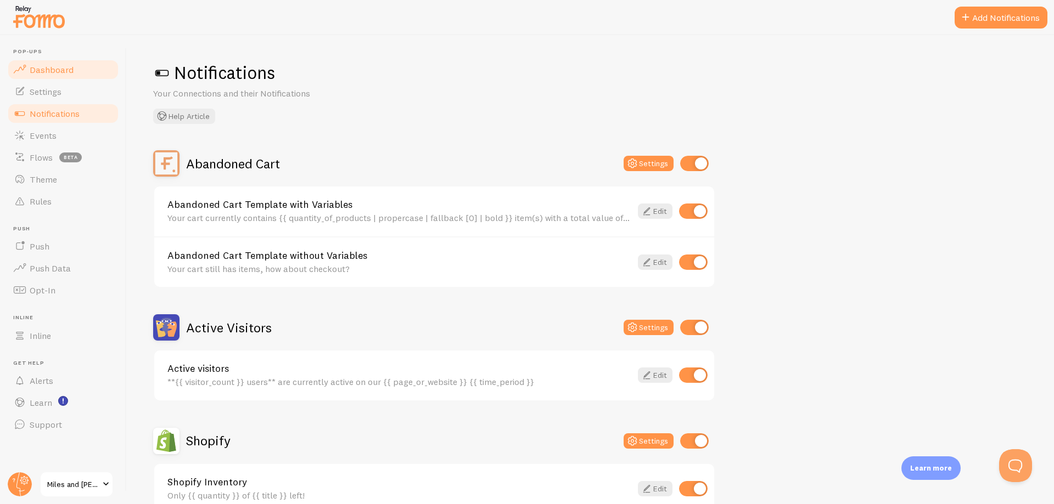
click at [42, 76] on link "Dashboard" at bounding box center [63, 70] width 113 height 22
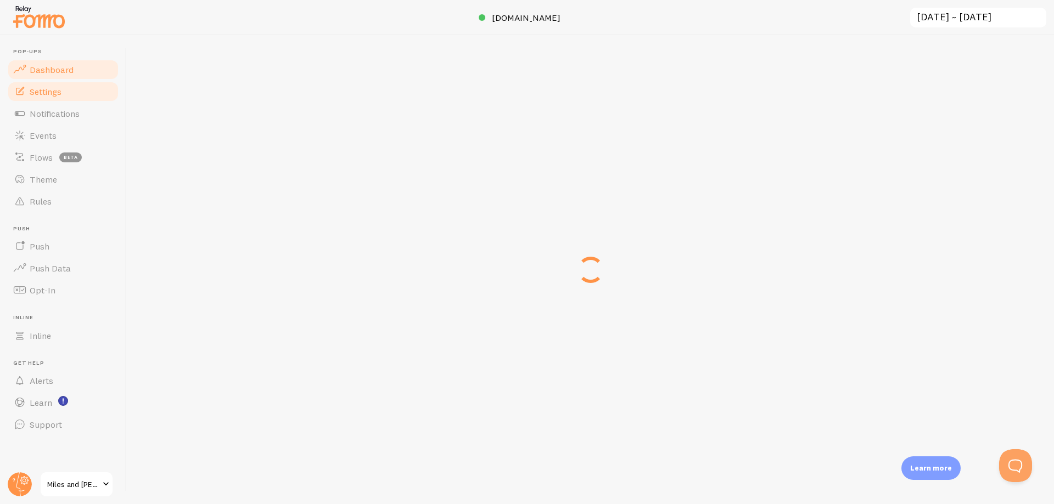
click at [51, 93] on span "Settings" at bounding box center [46, 91] width 32 height 11
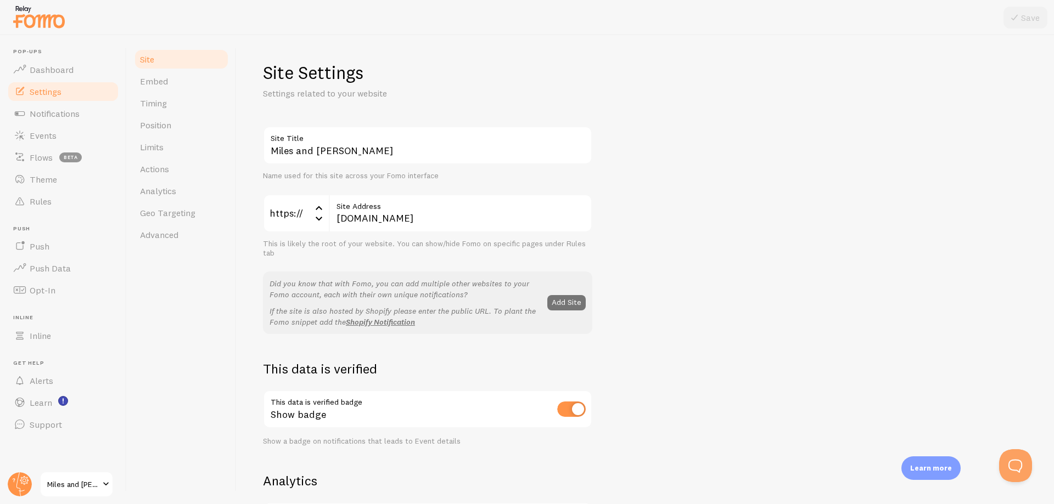
click at [49, 93] on span "Settings" at bounding box center [46, 91] width 32 height 11
click at [179, 143] on link "Limits" at bounding box center [181, 147] width 96 height 22
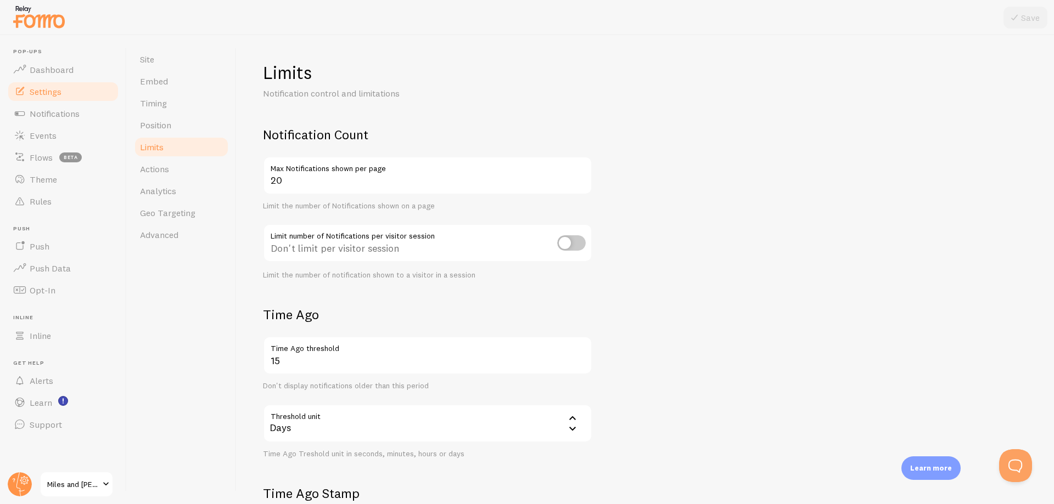
click at [168, 247] on div "Site Embed Timing Position Limits Actions Analytics Geo Targeting Advanced" at bounding box center [182, 269] width 110 height 469
click at [169, 237] on span "Advanced" at bounding box center [159, 234] width 38 height 11
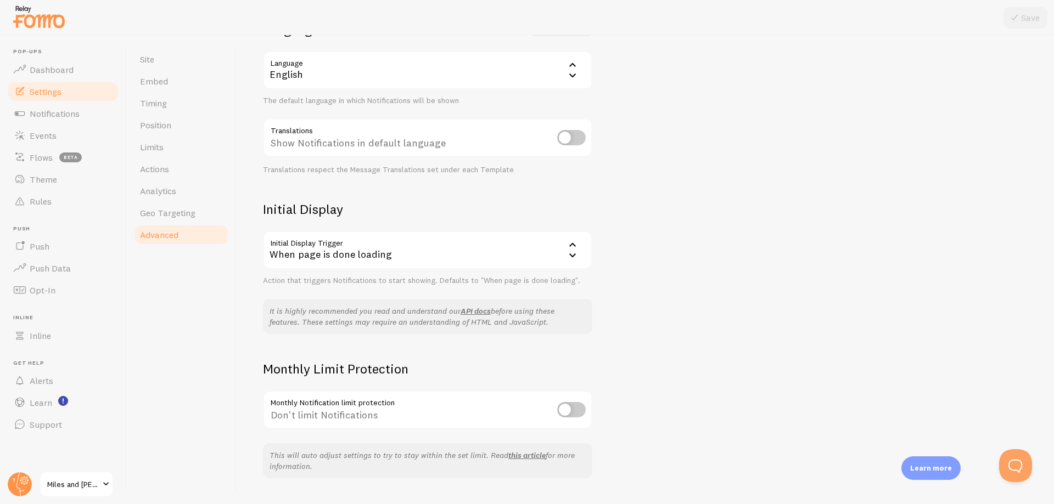
scroll to position [132, 0]
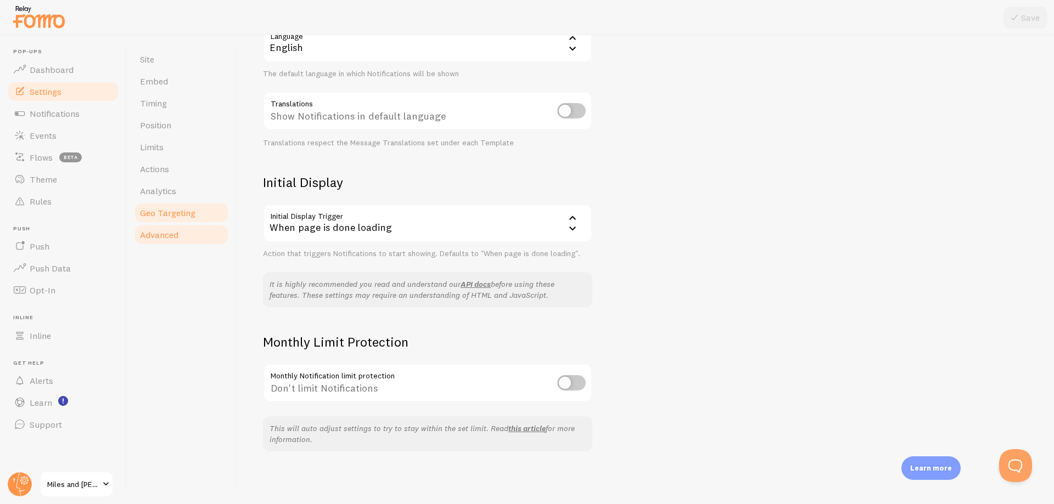
click at [189, 211] on span "Geo Targeting" at bounding box center [167, 212] width 55 height 11
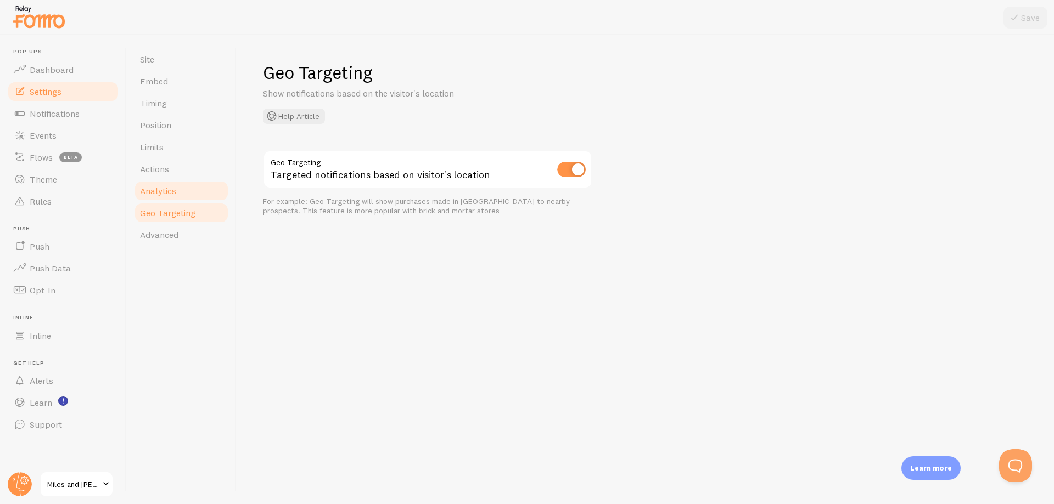
click at [159, 190] on span "Analytics" at bounding box center [158, 190] width 36 height 11
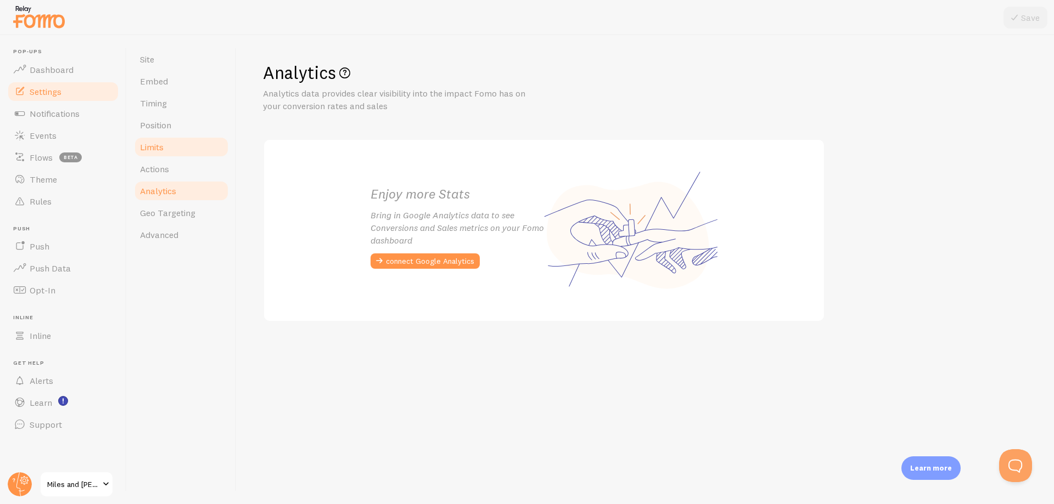
click at [162, 157] on link "Limits" at bounding box center [181, 147] width 96 height 22
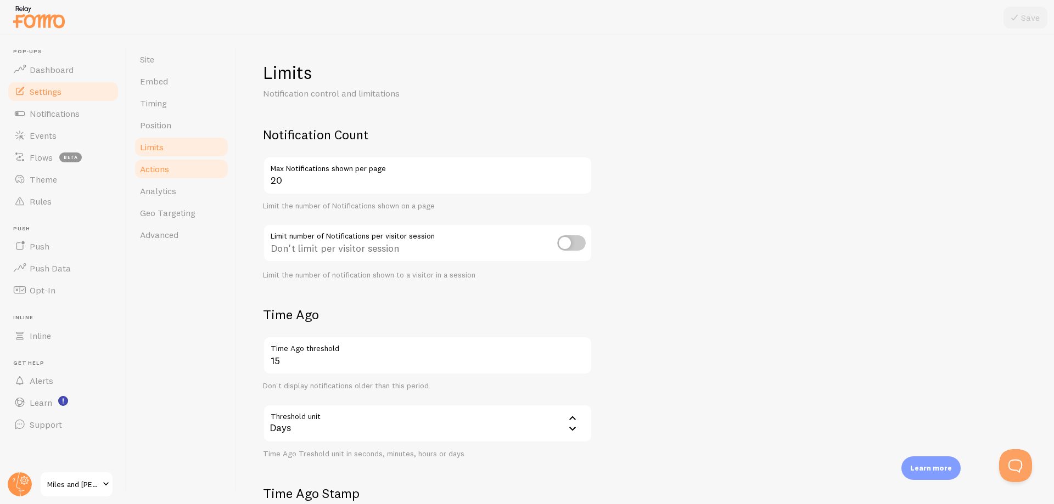
click at [159, 167] on span "Actions" at bounding box center [154, 169] width 29 height 11
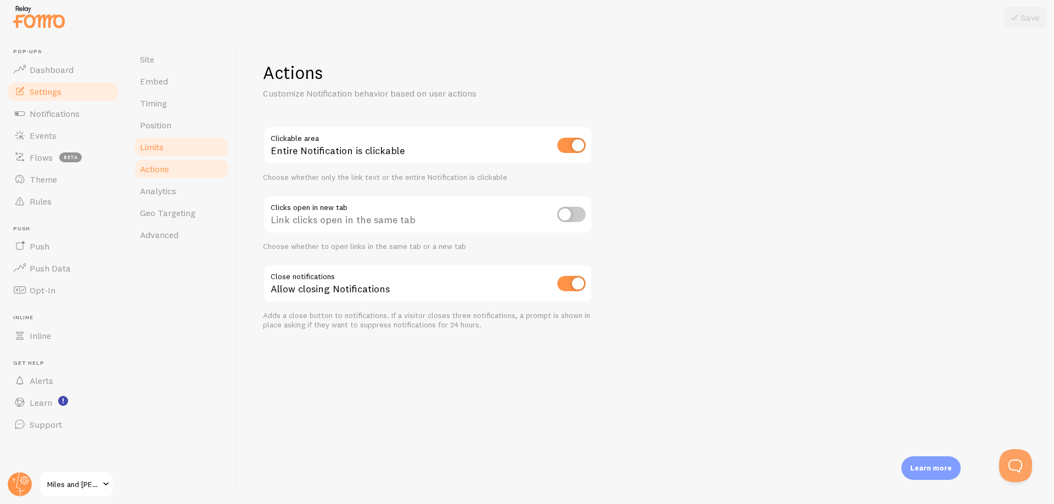
click at [185, 155] on link "Limits" at bounding box center [181, 147] width 96 height 22
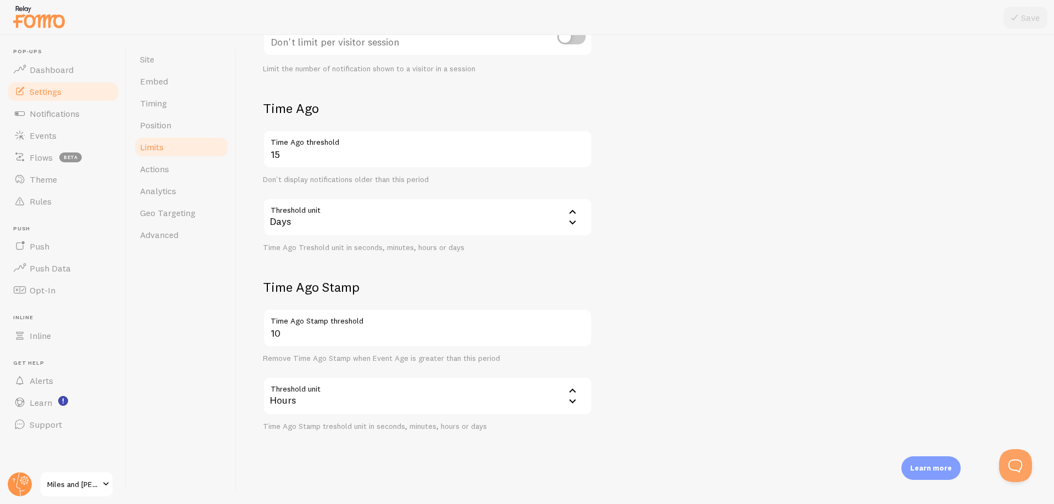
scroll to position [207, 0]
click at [178, 132] on link "Position" at bounding box center [181, 125] width 96 height 22
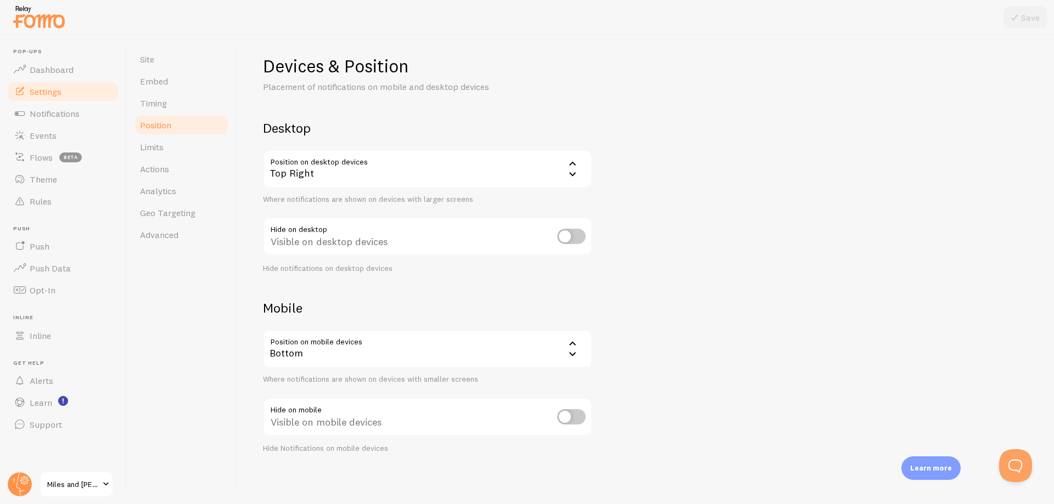
scroll to position [8, 0]
click at [159, 97] on link "Timing" at bounding box center [181, 103] width 96 height 22
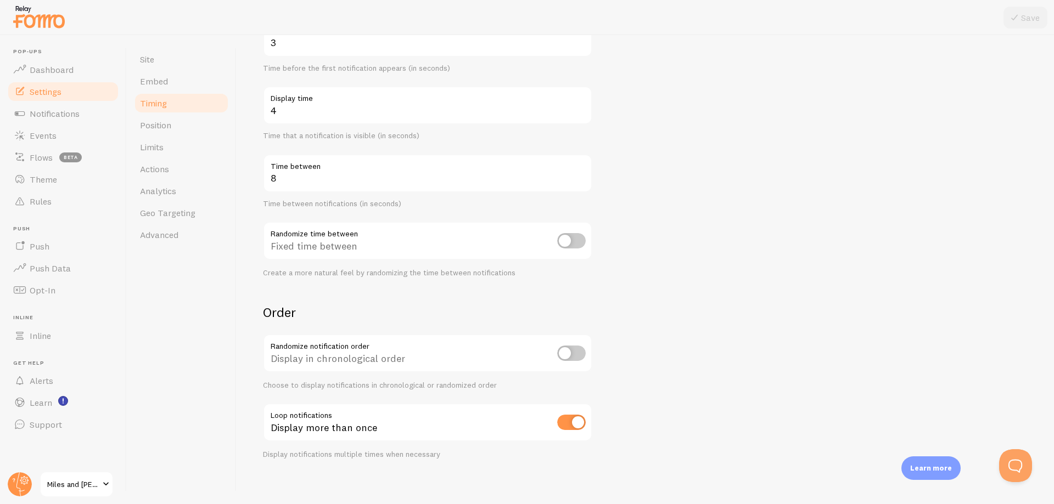
scroll to position [145, 0]
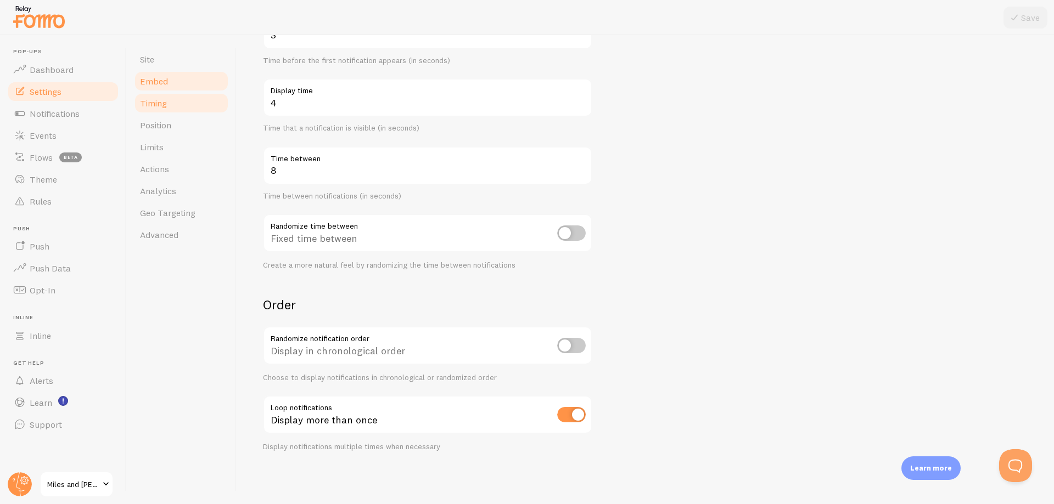
click at [161, 77] on span "Embed" at bounding box center [154, 81] width 28 height 11
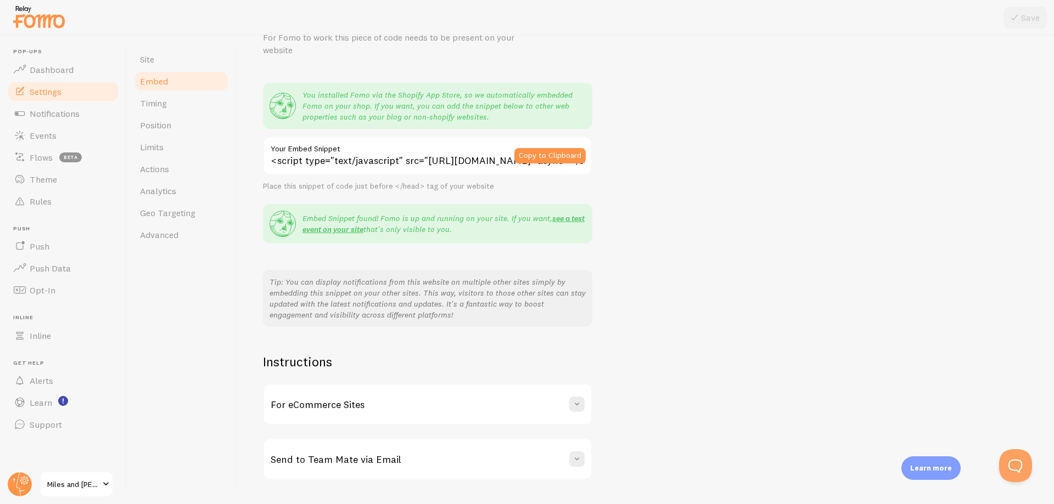
scroll to position [85, 0]
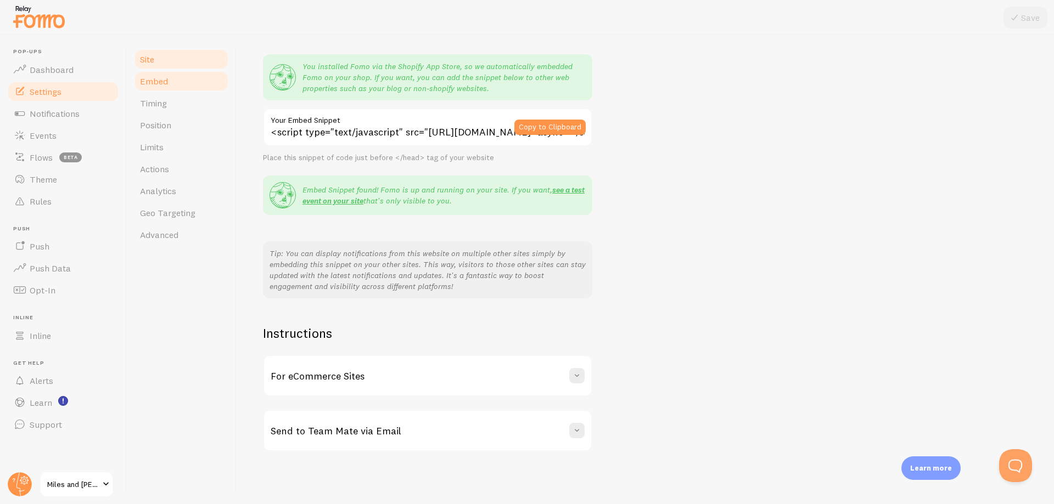
click at [147, 58] on span "Site" at bounding box center [147, 59] width 14 height 11
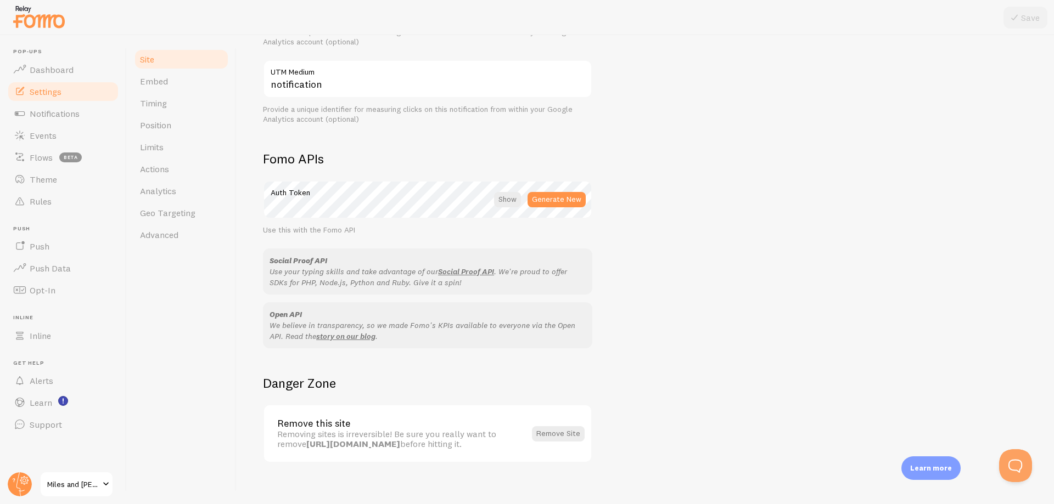
scroll to position [532, 0]
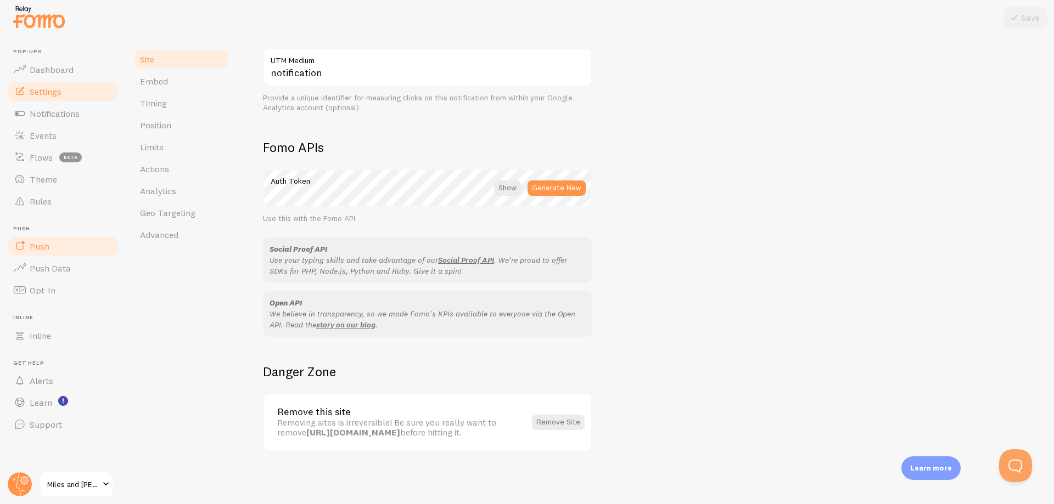
click at [59, 243] on link "Push" at bounding box center [63, 246] width 113 height 22
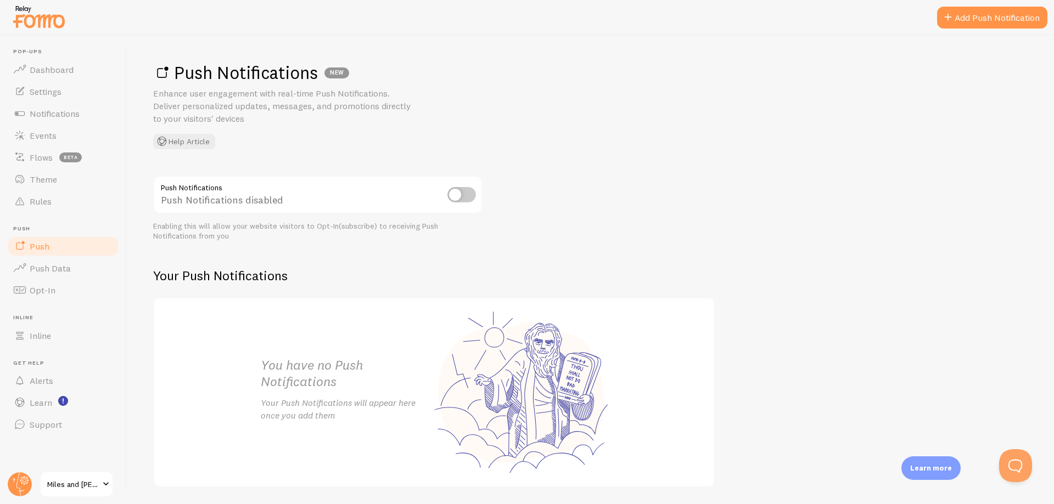
scroll to position [36, 0]
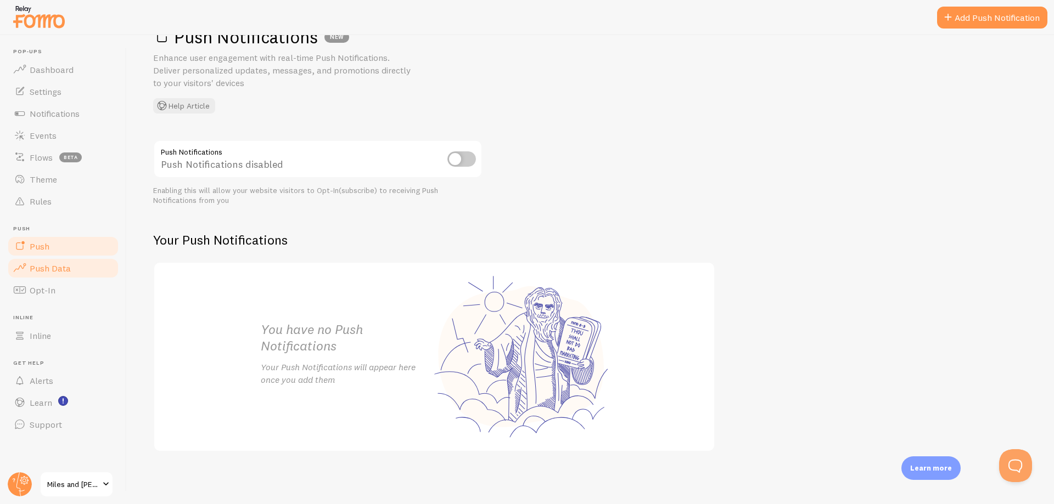
click at [64, 274] on link "Push Data" at bounding box center [63, 268] width 113 height 22
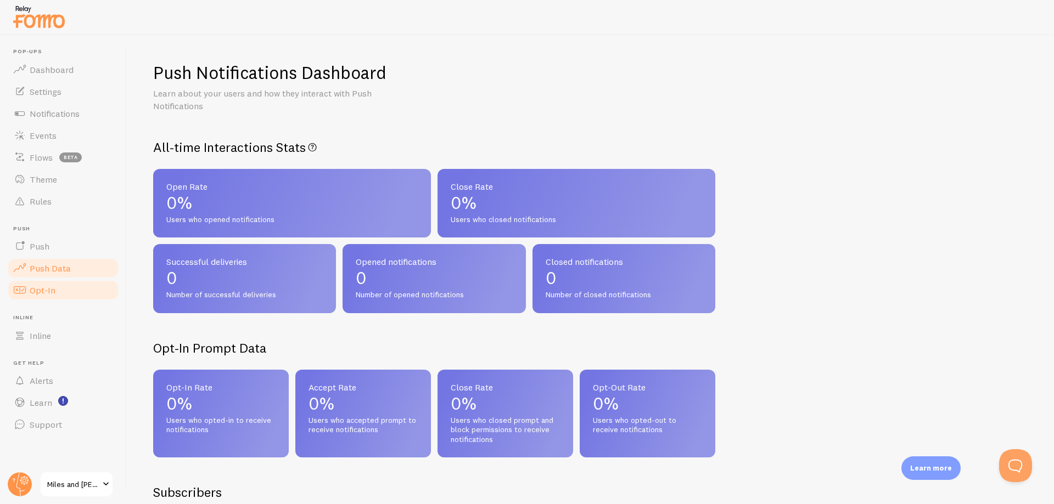
click at [64, 295] on link "Opt-In" at bounding box center [63, 290] width 113 height 22
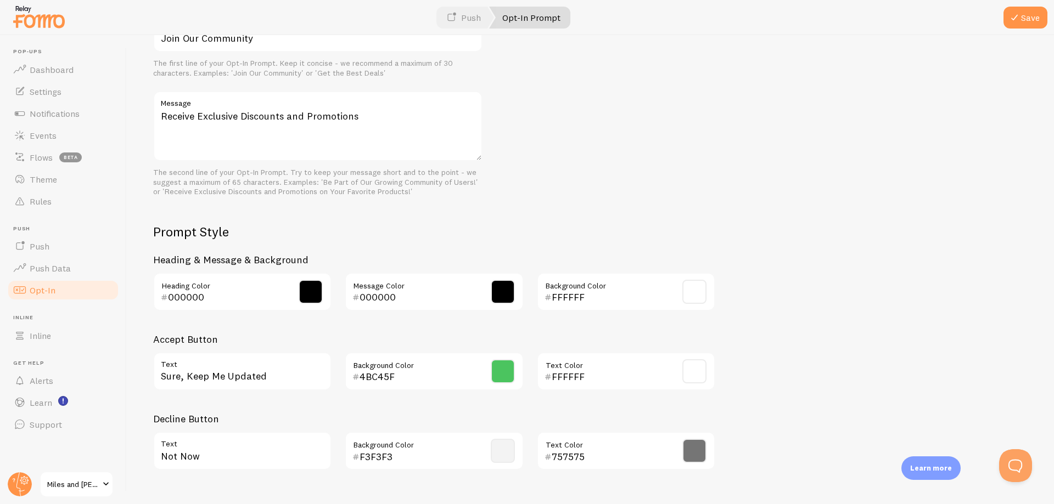
scroll to position [394, 0]
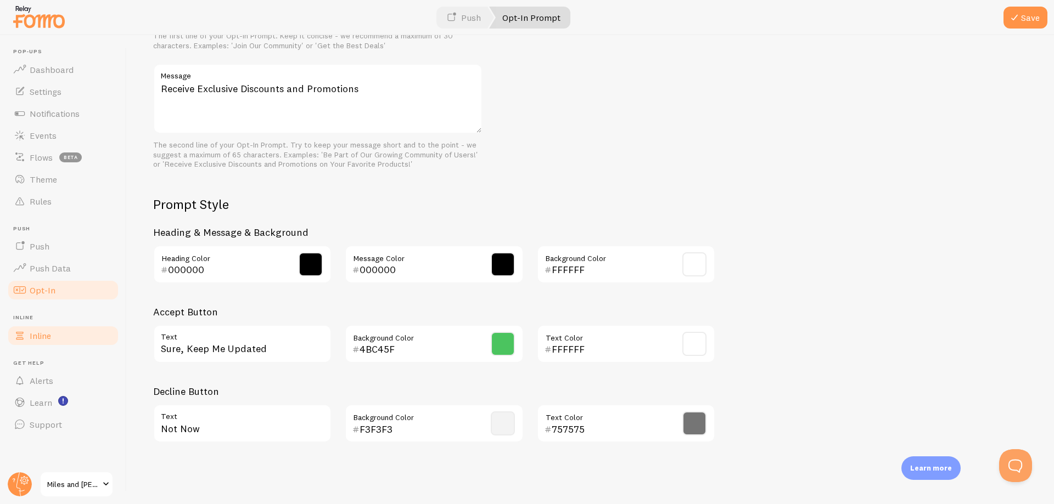
click at [76, 331] on link "Inline" at bounding box center [63, 336] width 113 height 22
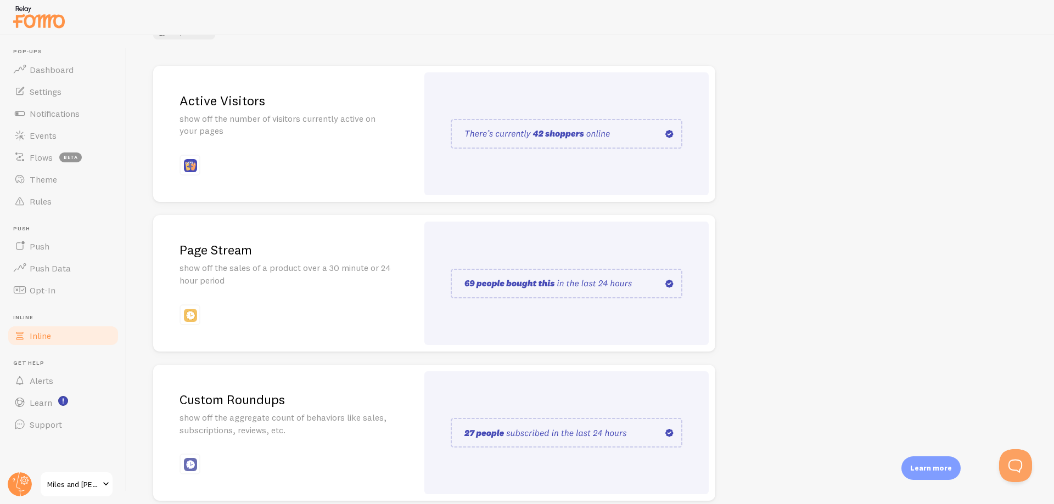
scroll to position [159, 0]
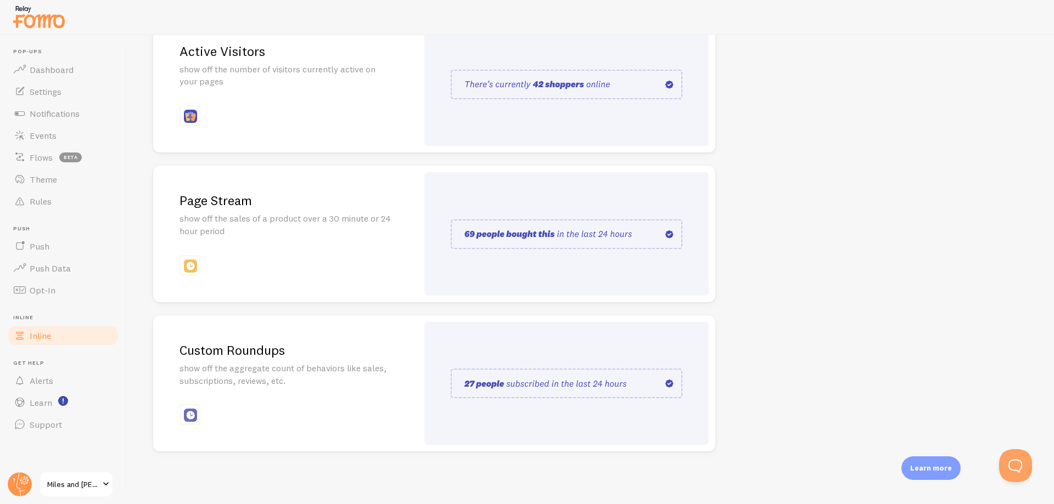
click at [377, 210] on div "Page Stream show off the sales of a product over a 30 minute or 24 hour period" at bounding box center [285, 234] width 264 height 137
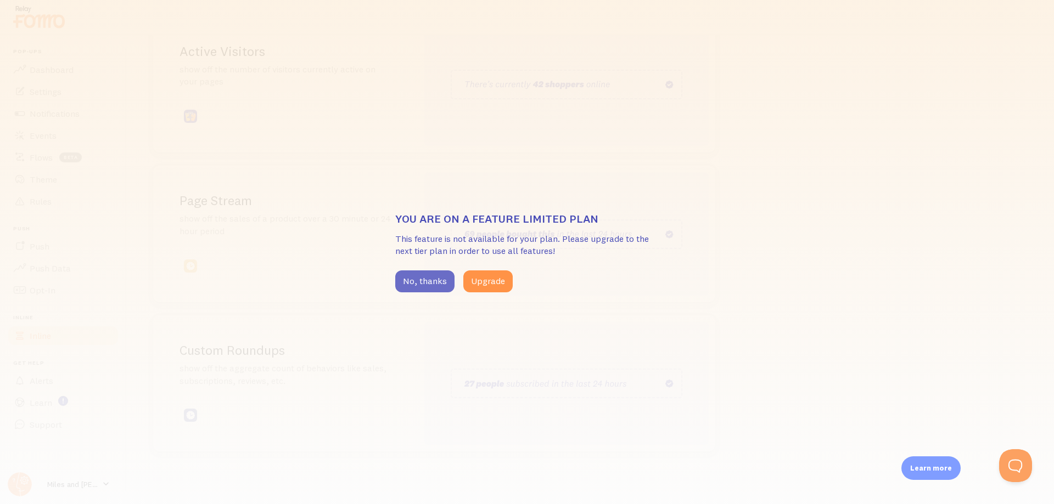
click at [429, 282] on button "No, thanks" at bounding box center [424, 282] width 59 height 22
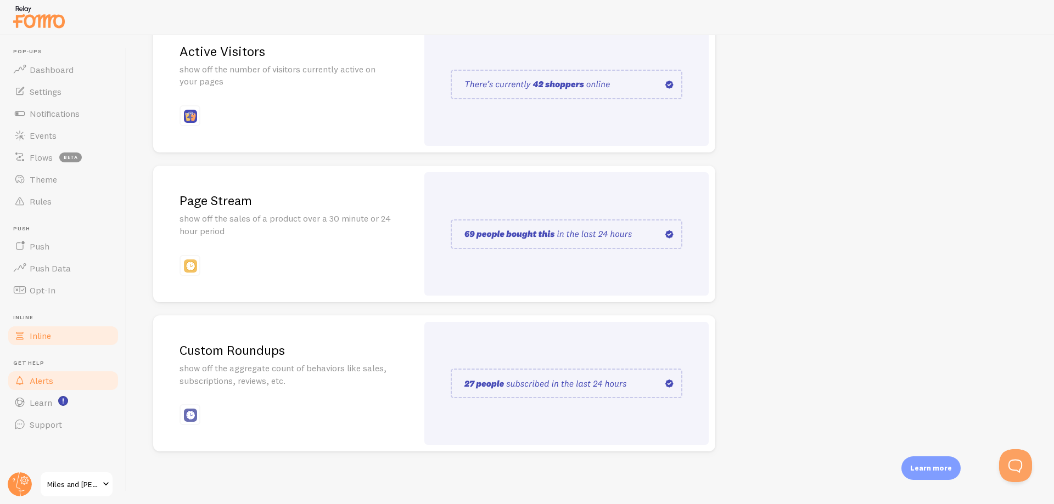
click at [71, 378] on link "Alerts" at bounding box center [63, 381] width 113 height 22
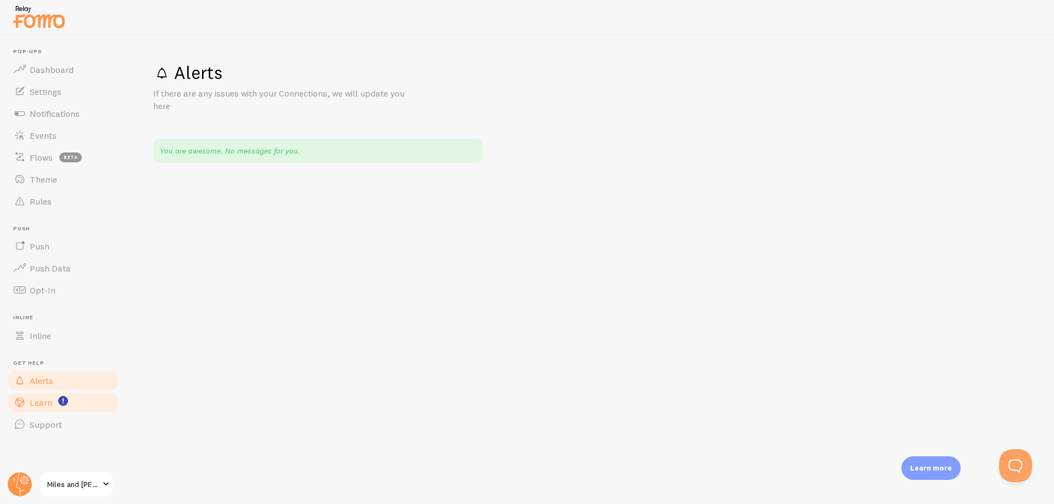
click at [71, 403] on link "Learn" at bounding box center [63, 403] width 113 height 22
